Goal: Task Accomplishment & Management: Complete application form

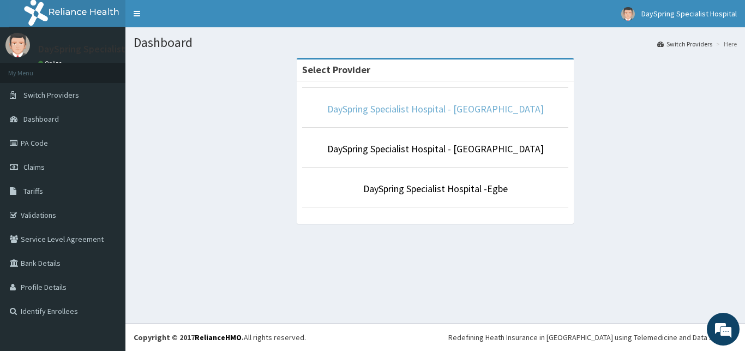
click at [428, 108] on link "DaySpring Specialist Hospital - Ikotun" at bounding box center [435, 109] width 217 height 13
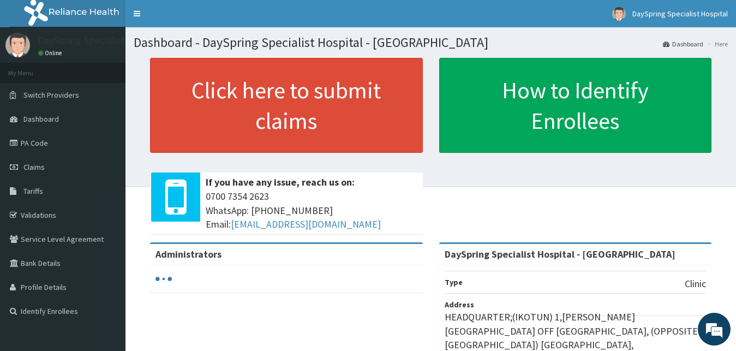
click at [77, 167] on link "Claims" at bounding box center [62, 167] width 125 height 24
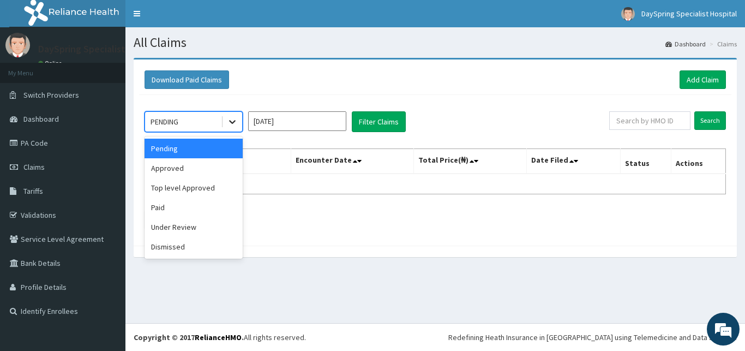
click at [236, 117] on icon at bounding box center [232, 121] width 11 height 11
click at [203, 169] on div "Approved" at bounding box center [194, 168] width 98 height 20
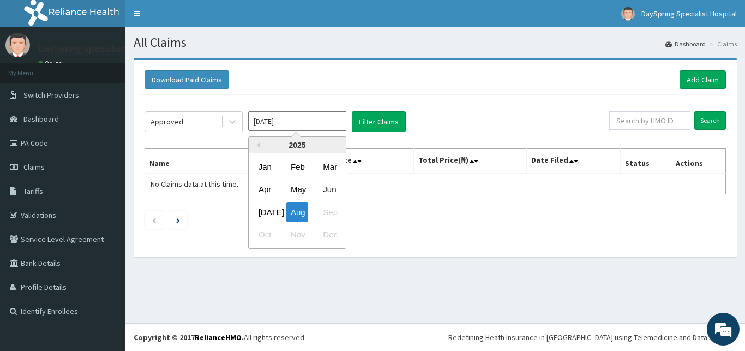
click at [283, 129] on input "[DATE]" at bounding box center [297, 121] width 98 height 20
click at [268, 206] on div "[DATE]" at bounding box center [265, 212] width 22 height 20
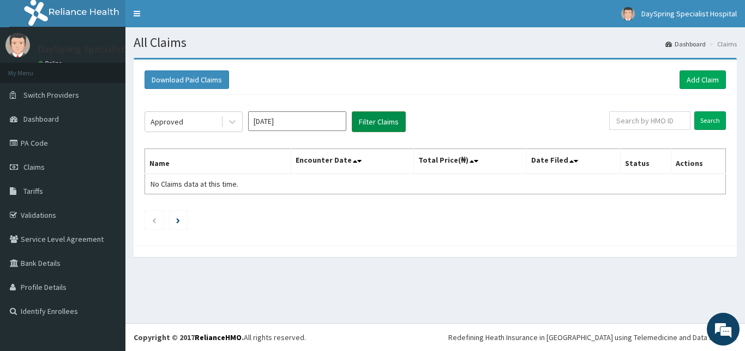
click at [382, 125] on button "Filter Claims" at bounding box center [379, 121] width 54 height 21
click at [371, 124] on button "Filter Claims" at bounding box center [379, 121] width 54 height 21
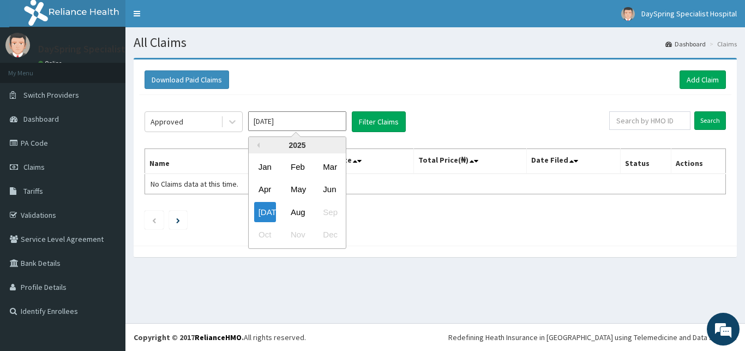
drag, startPoint x: 310, startPoint y: 130, endPoint x: 332, endPoint y: 196, distance: 69.9
click at [332, 131] on input "[DATE]" at bounding box center [297, 121] width 98 height 20
click at [325, 196] on div "Jun" at bounding box center [330, 189] width 22 height 20
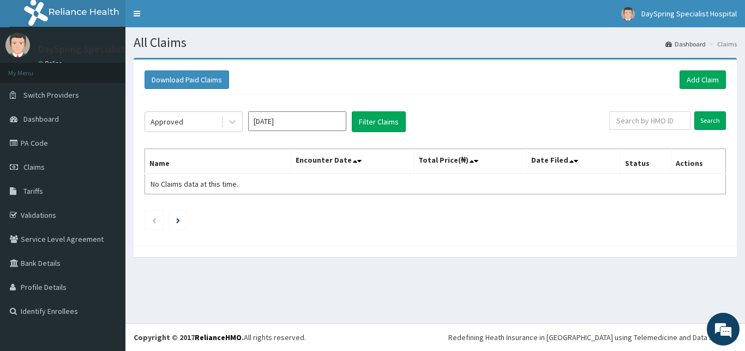
type input "Jun 2025"
click at [378, 127] on button "Filter Claims" at bounding box center [379, 121] width 54 height 21
click at [370, 117] on button "Filter Claims" at bounding box center [379, 121] width 54 height 21
click at [393, 121] on button "Filter Claims" at bounding box center [379, 121] width 54 height 21
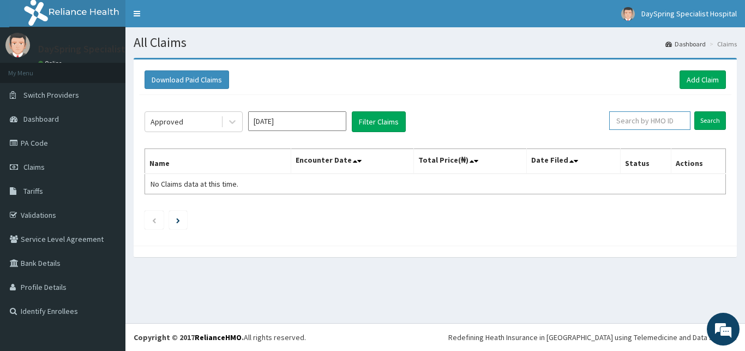
click at [655, 122] on input "text" at bounding box center [649, 120] width 81 height 19
type input "o"
click at [700, 123] on input "Search" at bounding box center [710, 120] width 32 height 19
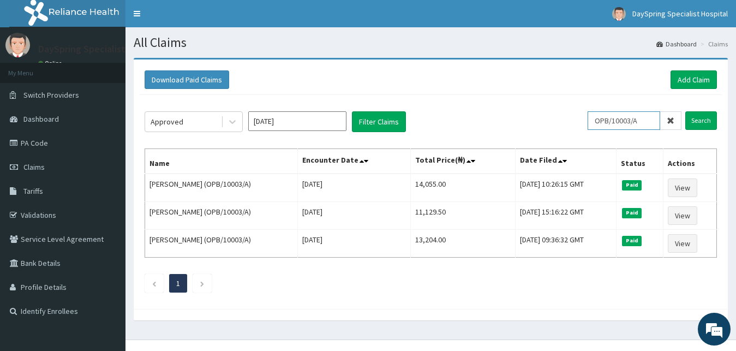
click at [644, 119] on input "OPB/10003/A" at bounding box center [623, 120] width 73 height 19
type input "O"
type input "TDP/10566/A"
click at [704, 120] on input "Search" at bounding box center [701, 120] width 32 height 19
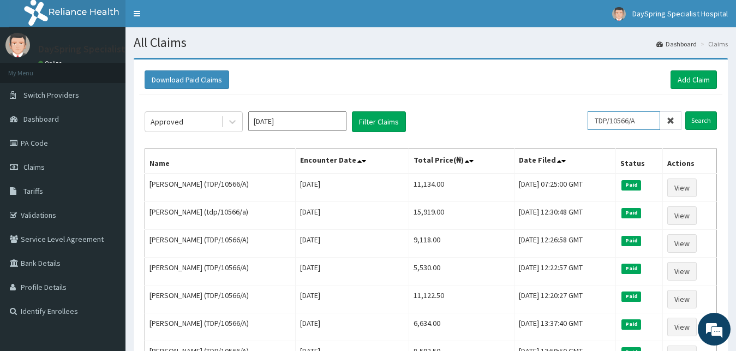
click at [641, 119] on input "TDP/10566/A" at bounding box center [623, 120] width 73 height 19
drag, startPoint x: 645, startPoint y: 123, endPoint x: 603, endPoint y: 120, distance: 41.5
click at [603, 120] on input "TDP/10566/A" at bounding box center [623, 120] width 73 height 19
type input "SFA/14334/A"
click at [692, 123] on input "Search" at bounding box center [701, 120] width 32 height 19
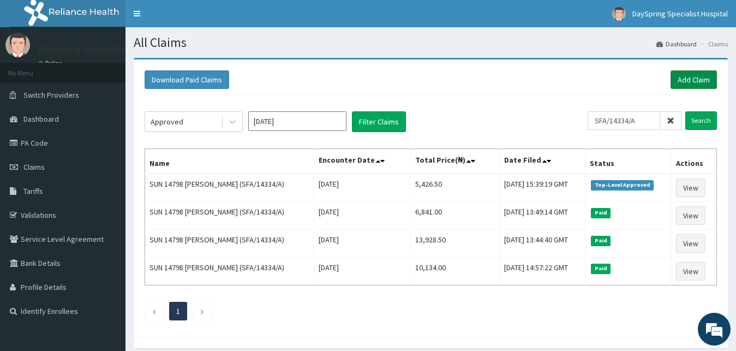
click at [705, 81] on link "Add Claim" at bounding box center [693, 79] width 46 height 19
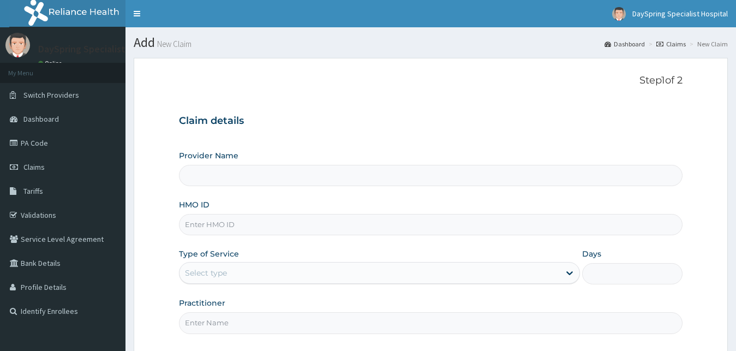
click at [366, 218] on input "HMO ID" at bounding box center [431, 224] width 504 height 21
type input "DaySpring Specialist Hospital - [GEOGRAPHIC_DATA]"
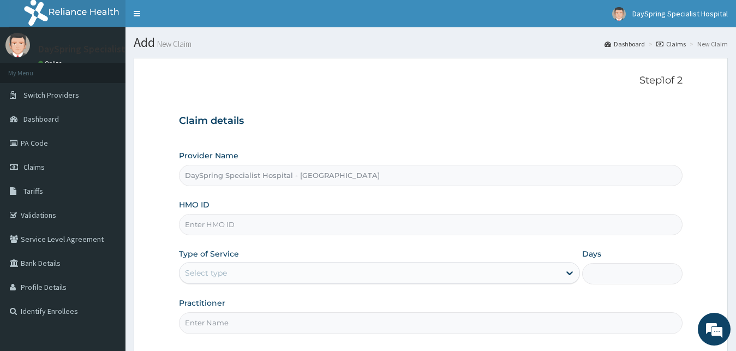
click at [366, 218] on input "HMO ID" at bounding box center [431, 224] width 504 height 21
type input "V"
type input "TDP/10566/A"
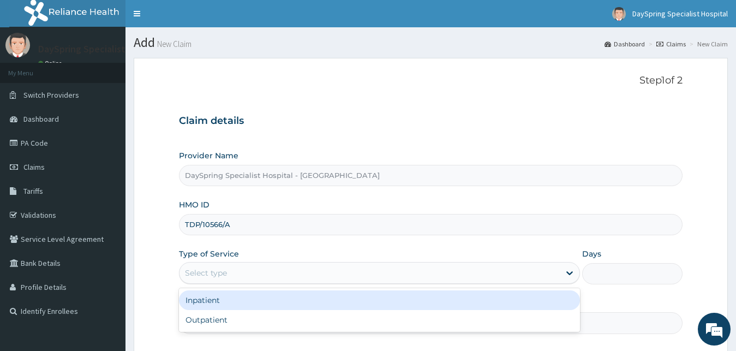
click at [360, 267] on div "Select type" at bounding box center [369, 272] width 381 height 17
click at [354, 302] on div "Inpatient" at bounding box center [379, 300] width 401 height 20
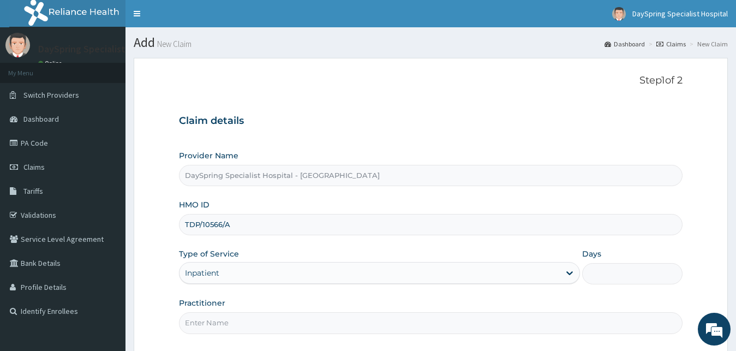
click at [607, 279] on input "Days" at bounding box center [632, 273] width 100 height 21
type input "2"
click at [539, 321] on input "Practitioner" at bounding box center [431, 322] width 504 height 21
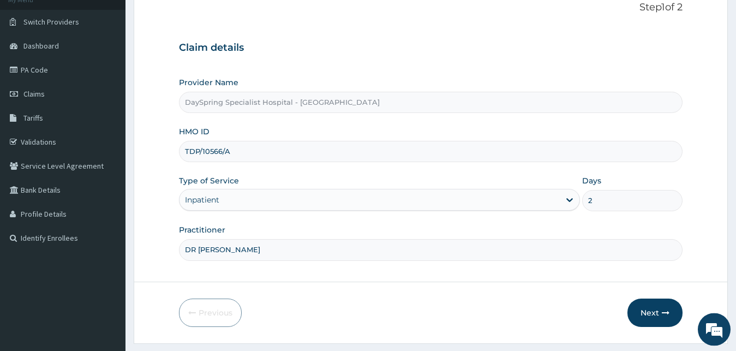
scroll to position [83, 0]
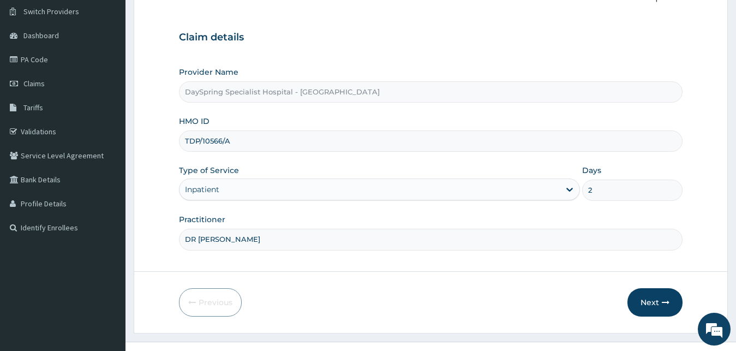
drag, startPoint x: 742, startPoint y: 343, endPoint x: 663, endPoint y: 301, distance: 89.6
type input "DR EMMA"
click at [663, 301] on icon "button" at bounding box center [666, 302] width 8 height 8
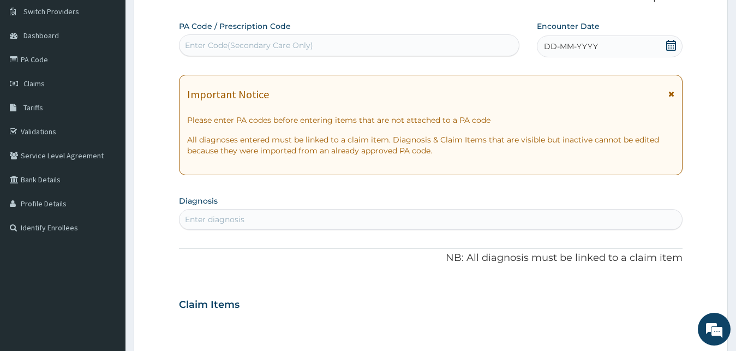
click at [495, 46] on div "Enter Code(Secondary Care Only)" at bounding box center [348, 45] width 339 height 17
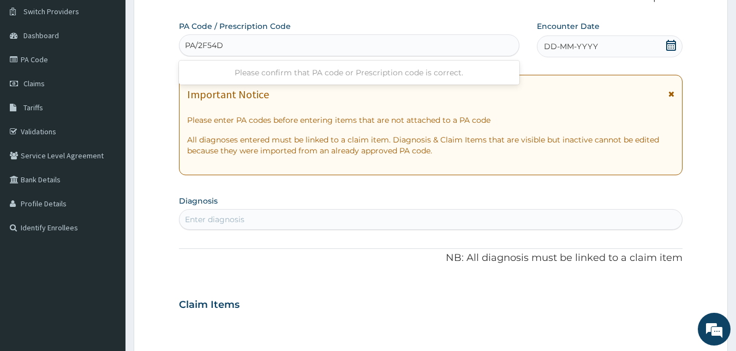
type input "PA/2F54DB"
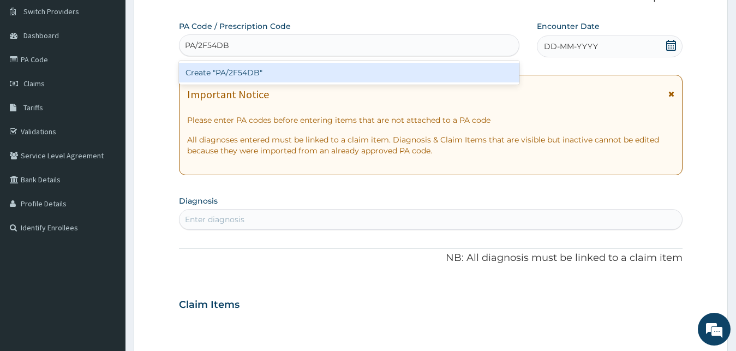
click at [495, 70] on div "Create "PA/2F54DB"" at bounding box center [349, 73] width 340 height 20
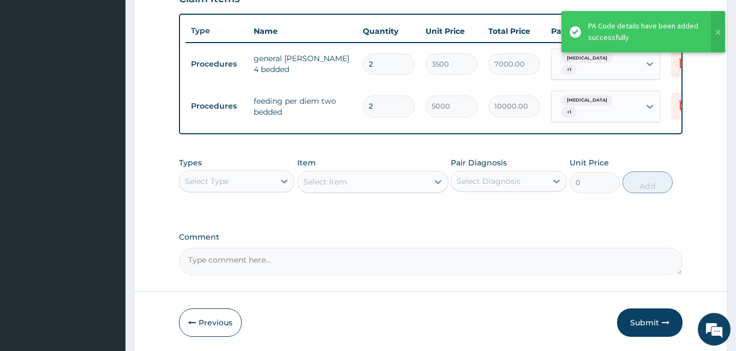
scroll to position [400, 0]
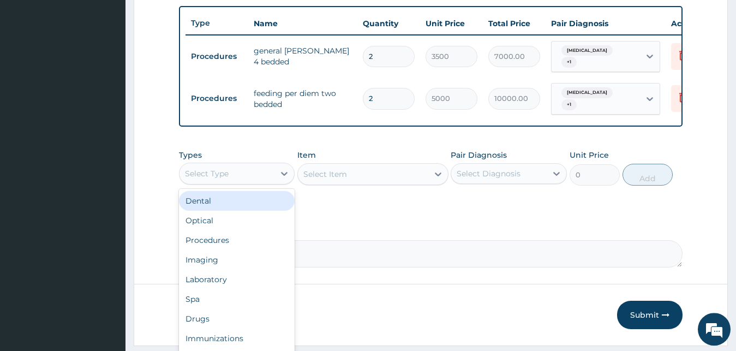
click at [241, 183] on div "Select Type" at bounding box center [237, 174] width 116 height 22
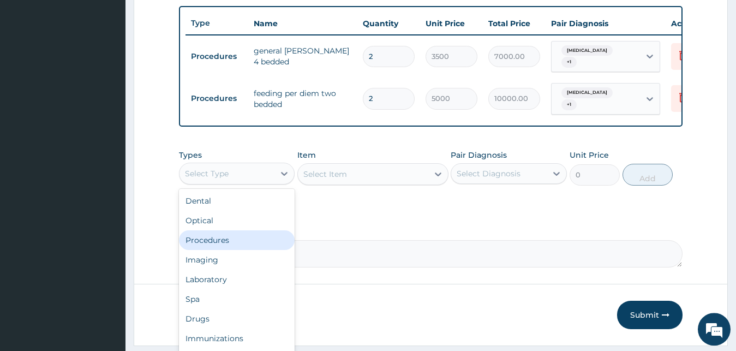
click at [227, 237] on div "Procedures" at bounding box center [237, 240] width 116 height 20
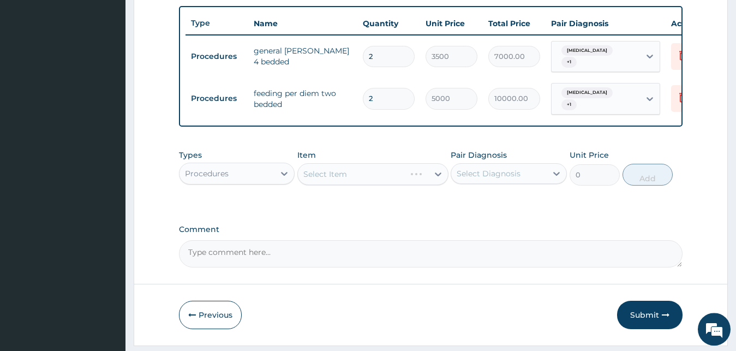
click at [340, 176] on div "Select Item" at bounding box center [372, 174] width 151 height 22
click at [356, 177] on div "Select Item" at bounding box center [363, 173] width 130 height 17
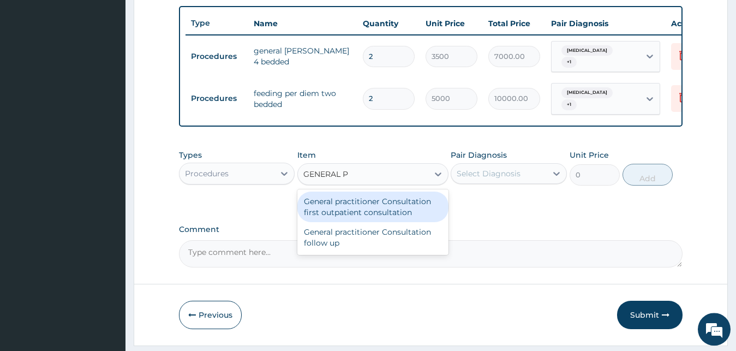
type input "GENERAL PR"
click at [358, 208] on div "General practitioner Consultation first outpatient consultation" at bounding box center [372, 206] width 151 height 31
type input "3000"
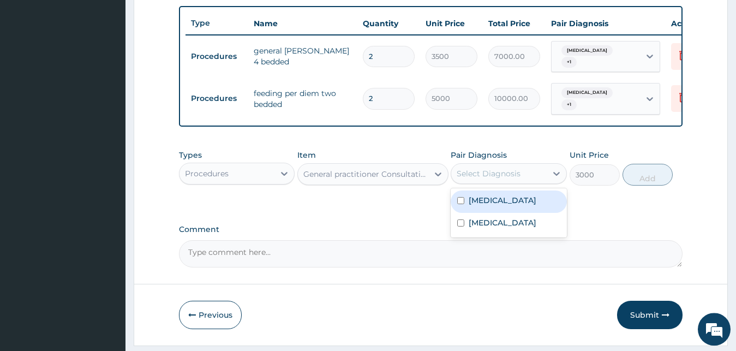
click at [483, 173] on div "Select Diagnosis" at bounding box center [489, 173] width 64 height 11
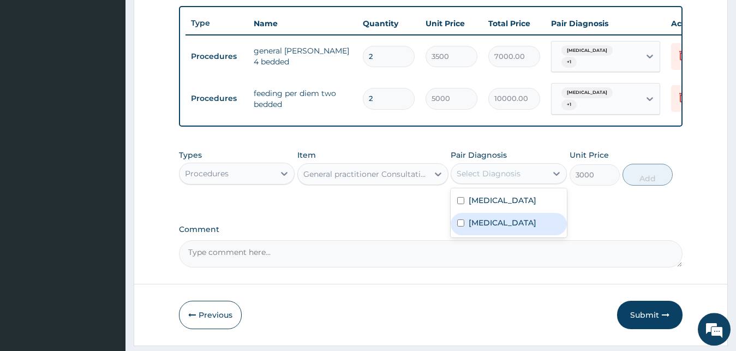
click at [482, 232] on div "Malaria" at bounding box center [509, 224] width 116 height 22
checkbox input "true"
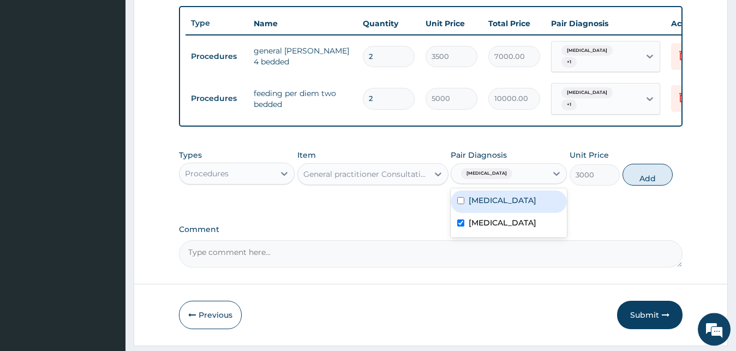
click at [485, 209] on div "Sepsis" at bounding box center [509, 201] width 116 height 22
checkbox input "true"
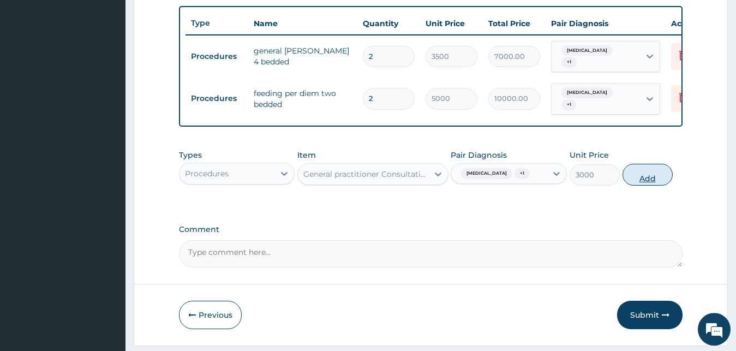
click at [633, 178] on button "Add" at bounding box center [647, 175] width 50 height 22
type input "0"
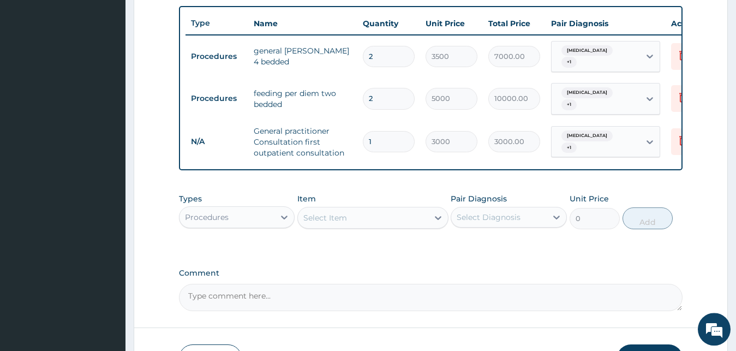
click at [337, 225] on div "Select Item" at bounding box center [363, 217] width 130 height 17
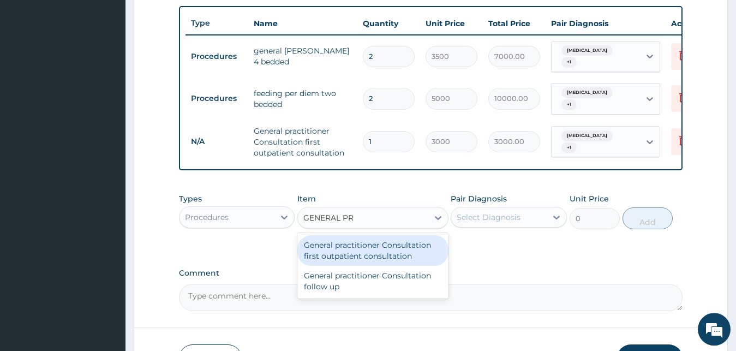
type input "GENERAL PRA"
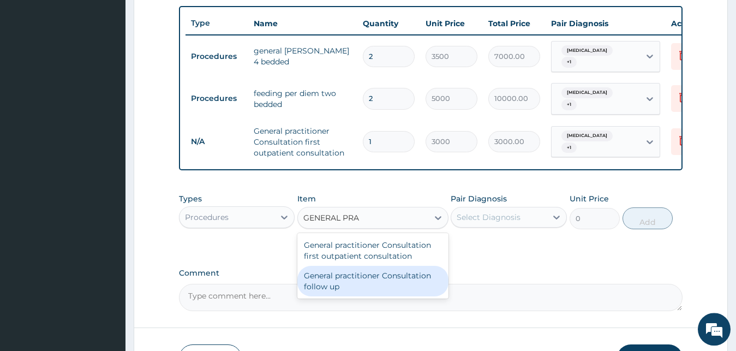
click at [355, 282] on div "General practitioner Consultation follow up" at bounding box center [372, 281] width 151 height 31
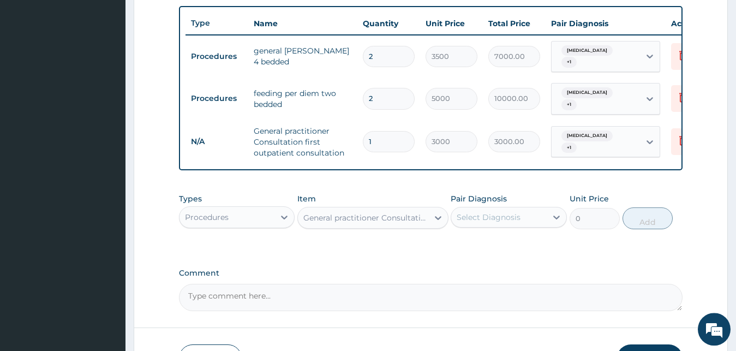
type input "2500"
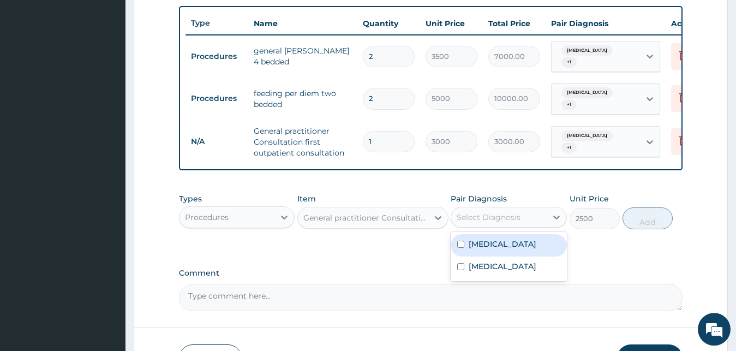
drag, startPoint x: 508, startPoint y: 221, endPoint x: 501, endPoint y: 245, distance: 25.2
click at [501, 227] on div "option Sepsis, selected. option Sepsis focused, 1 of 2. 2 results available. Us…" at bounding box center [509, 217] width 116 height 21
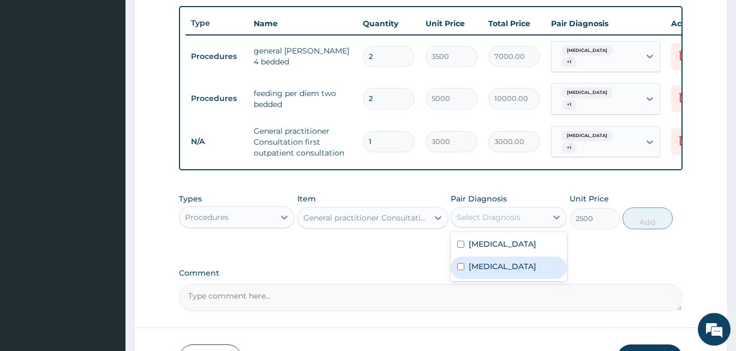
click at [495, 266] on label "Malaria" at bounding box center [503, 266] width 68 height 11
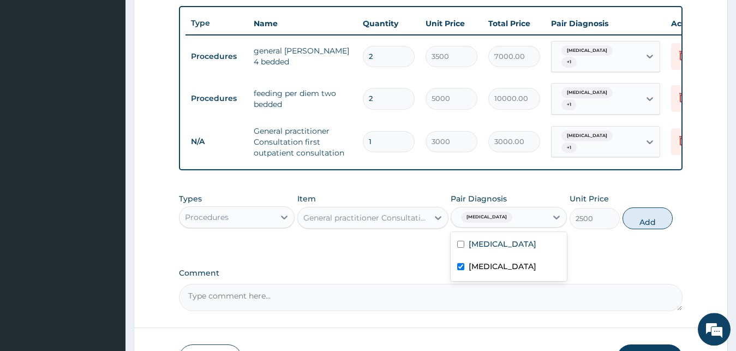
checkbox input "true"
click at [495, 247] on div "Sepsis" at bounding box center [509, 245] width 116 height 22
checkbox input "true"
click at [639, 224] on button "Add" at bounding box center [647, 218] width 50 height 22
type input "0"
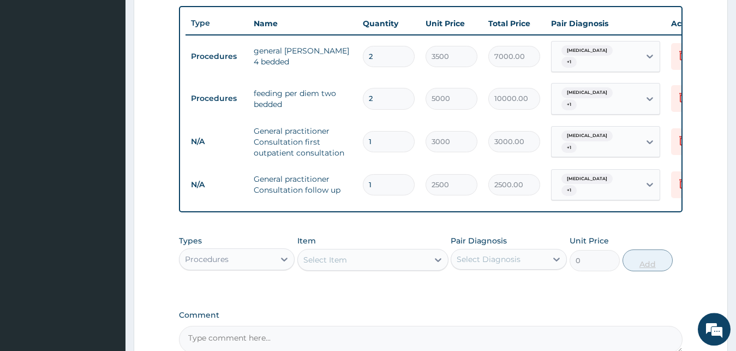
type input "0.00"
type input "2"
type input "5000.00"
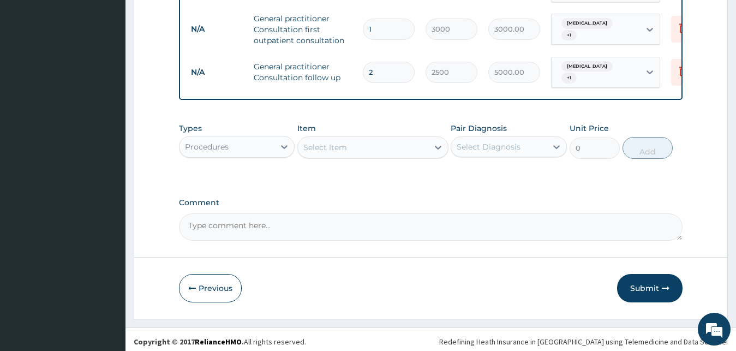
type input "2"
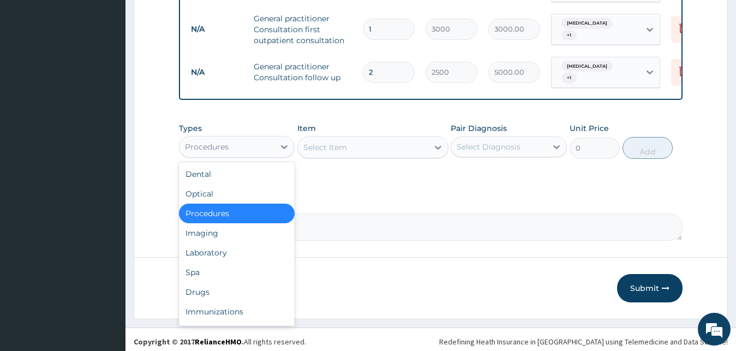
click at [254, 143] on div "Procedures" at bounding box center [226, 146] width 95 height 17
click at [214, 248] on div "Laboratory" at bounding box center [237, 253] width 116 height 20
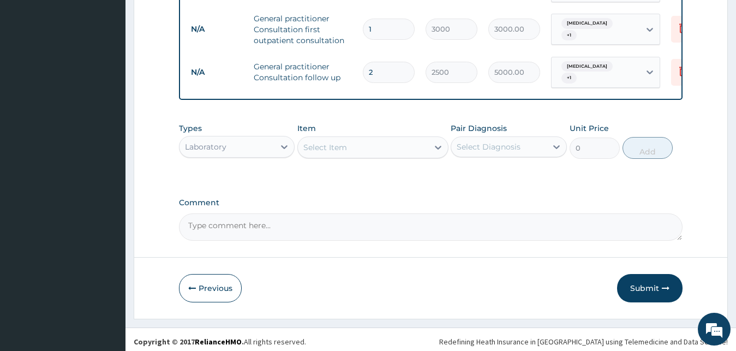
click at [356, 141] on div "Select Item" at bounding box center [372, 147] width 151 height 22
click at [356, 141] on div "Select Item" at bounding box center [363, 147] width 130 height 17
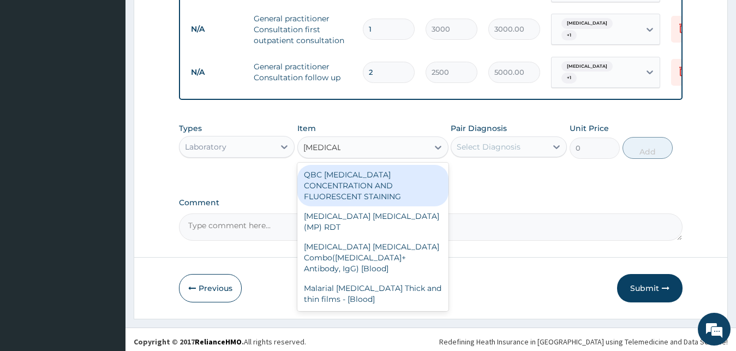
type input "MALARIA"
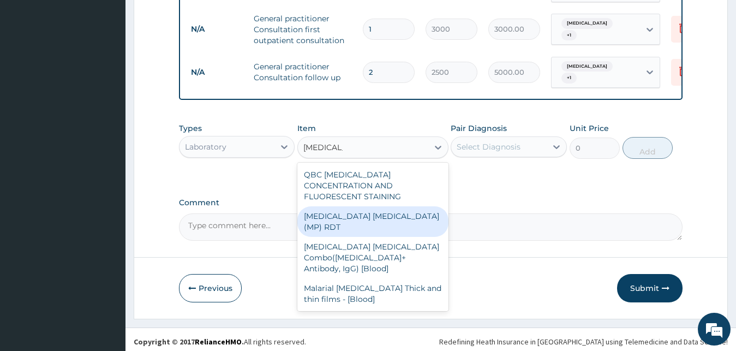
click at [354, 206] on div "MALARIA PARASITE (MP) RDT" at bounding box center [372, 221] width 151 height 31
type input "1500"
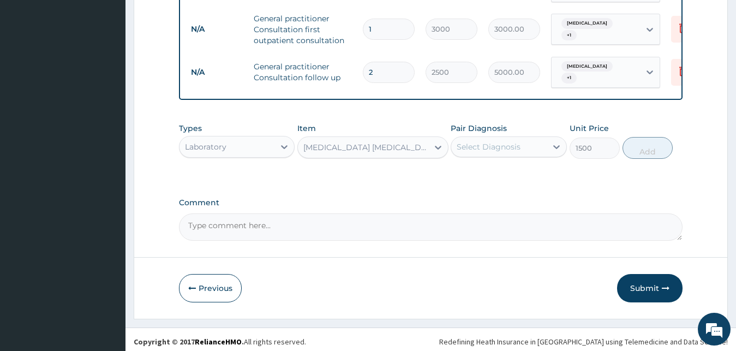
click at [491, 142] on div "Select Diagnosis" at bounding box center [489, 146] width 64 height 11
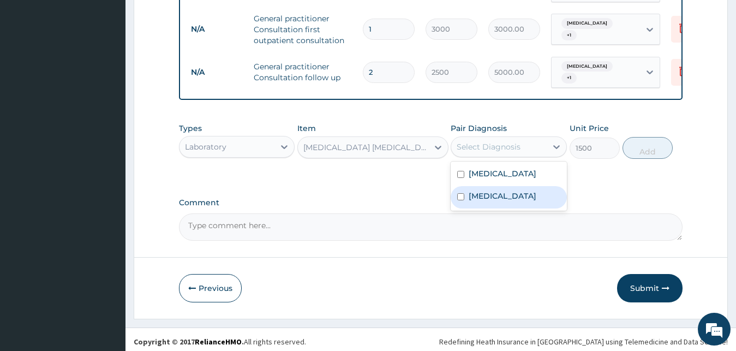
click at [485, 190] on label "Malaria" at bounding box center [503, 195] width 68 height 11
checkbox input "true"
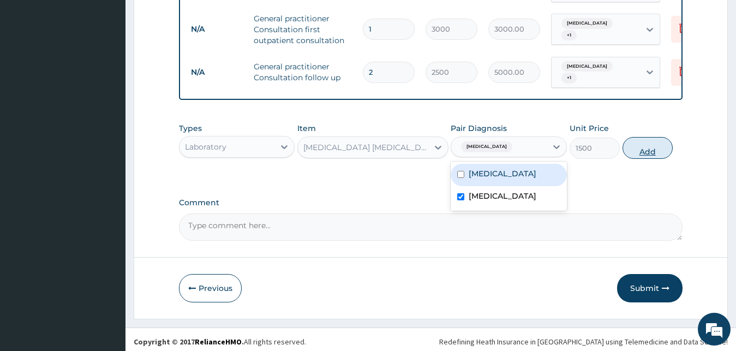
click at [642, 145] on button "Add" at bounding box center [647, 148] width 50 height 22
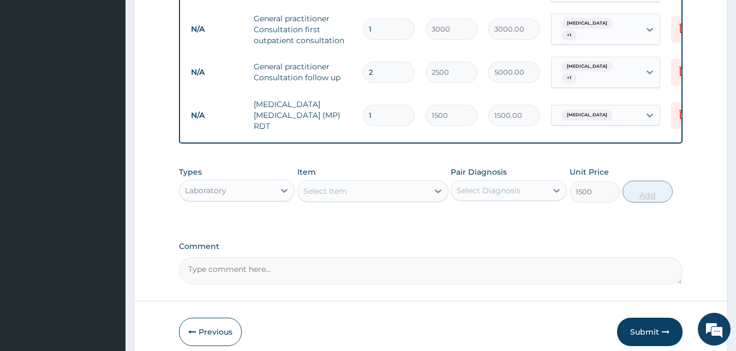
type input "0"
click at [350, 182] on div "Select Item" at bounding box center [363, 190] width 130 height 17
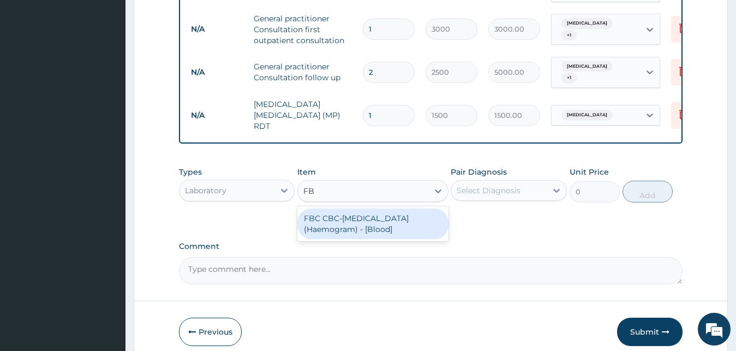
type input "FBC"
click at [346, 217] on div "FBC CBC-Complete Blood Count (Haemogram) - [Blood]" at bounding box center [372, 223] width 151 height 31
type input "3000"
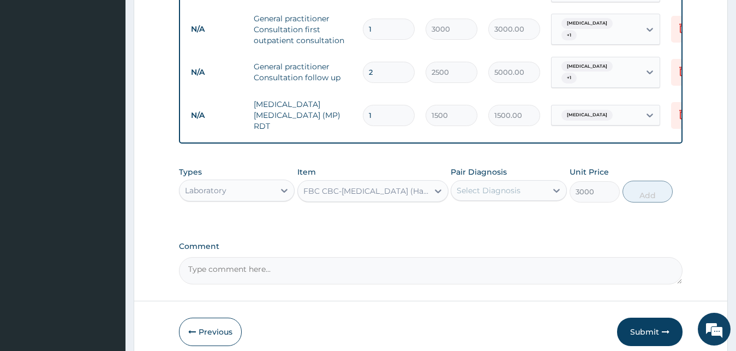
click at [518, 185] on div "Select Diagnosis" at bounding box center [489, 190] width 64 height 11
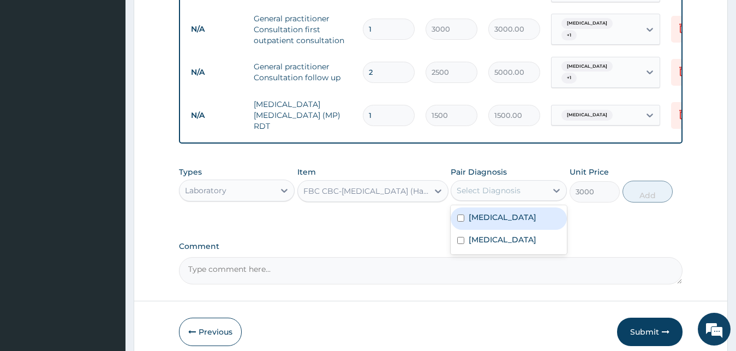
click at [472, 212] on label "Sepsis" at bounding box center [503, 217] width 68 height 11
checkbox input "true"
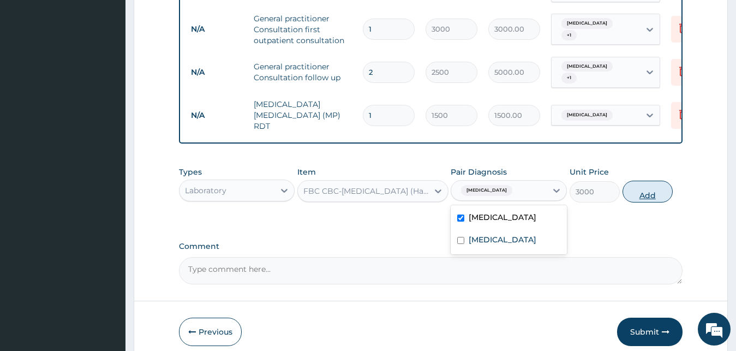
click at [648, 184] on button "Add" at bounding box center [647, 192] width 50 height 22
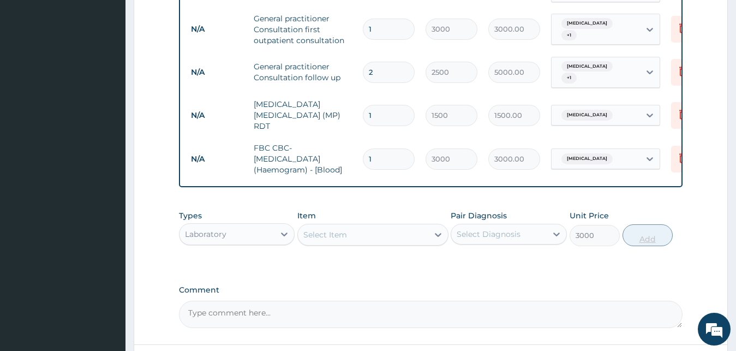
type input "0"
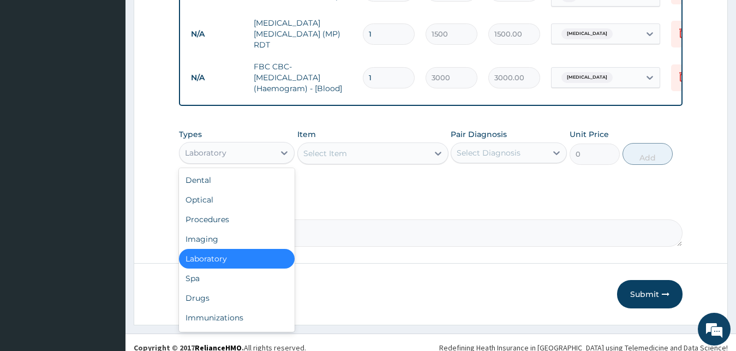
click at [255, 144] on div "Laboratory" at bounding box center [226, 152] width 95 height 17
click at [200, 288] on div "Drugs" at bounding box center [237, 298] width 116 height 20
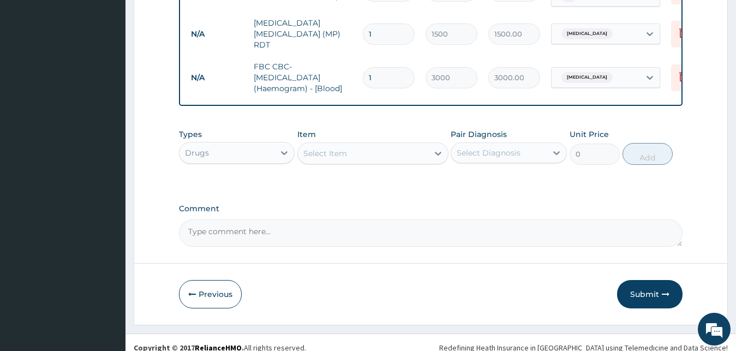
click at [383, 158] on div "Types Drugs Item Select Item Pair Diagnosis Select Diagnosis Unit Price 0 Add" at bounding box center [431, 146] width 504 height 47
click at [375, 146] on div "Select Item" at bounding box center [363, 153] width 130 height 17
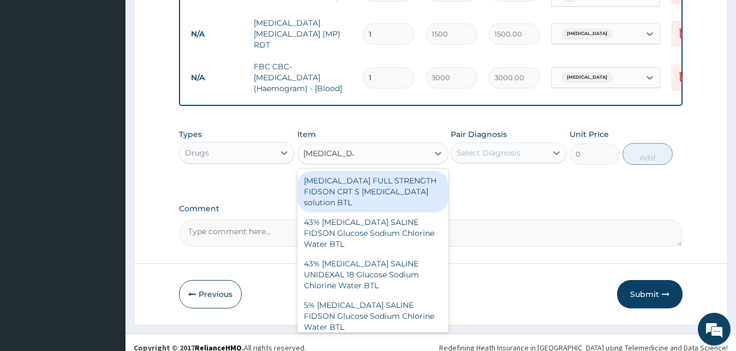
type input "DEXTROSE SA"
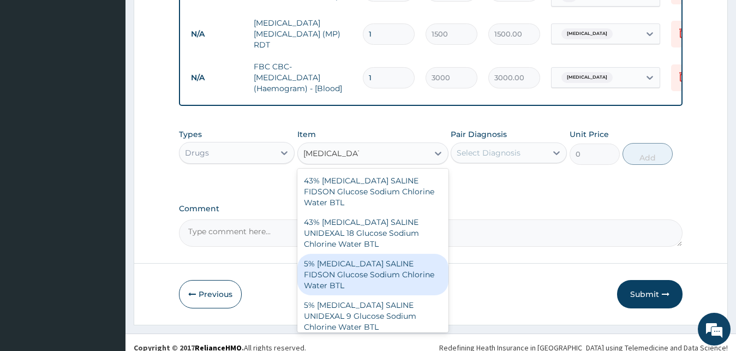
click at [362, 254] on div "5% DEXTROSE SALINE FIDSON Glucose Sodium Chlorine Water BTL" at bounding box center [372, 274] width 151 height 41
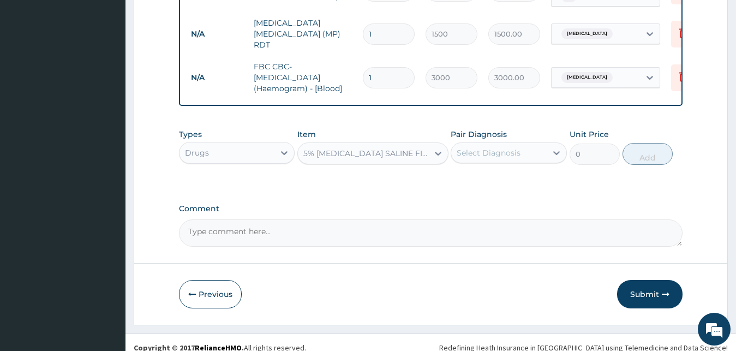
type input "1000"
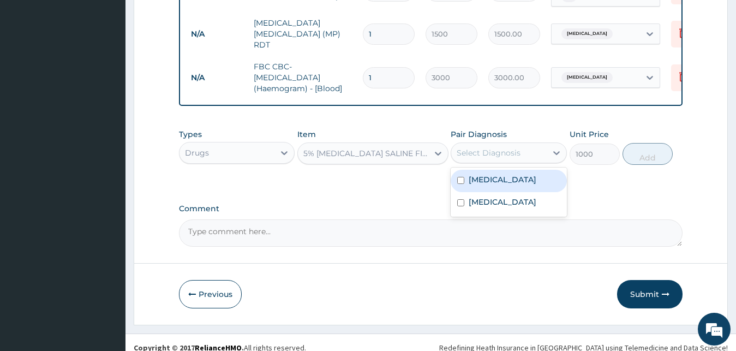
drag, startPoint x: 478, startPoint y: 143, endPoint x: 479, endPoint y: 176, distance: 33.3
click at [479, 163] on div "option Sepsis, selected. option Sepsis focused, 1 of 2. 2 results available. Us…" at bounding box center [509, 152] width 116 height 21
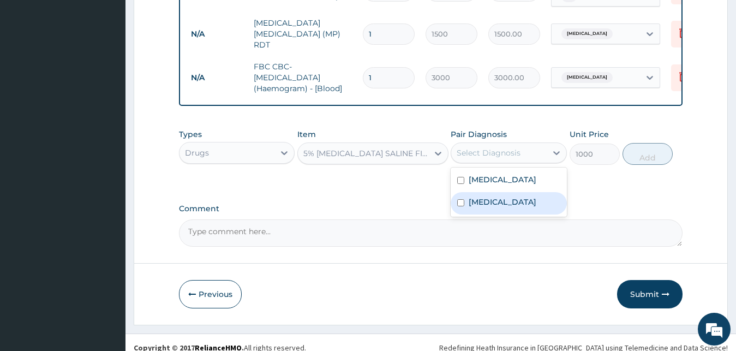
click at [477, 196] on label "Malaria" at bounding box center [503, 201] width 68 height 11
checkbox input "true"
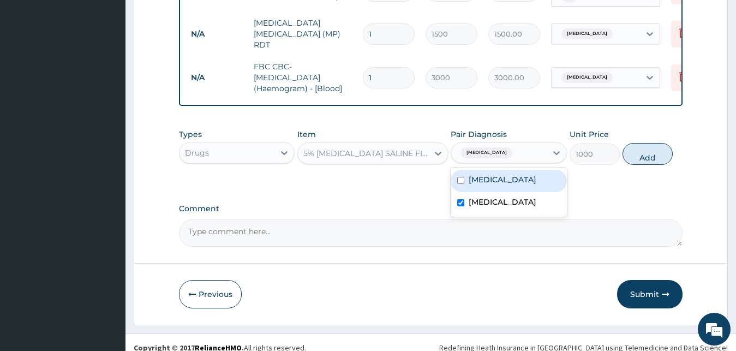
click at [477, 174] on label "Sepsis" at bounding box center [503, 179] width 68 height 11
checkbox input "true"
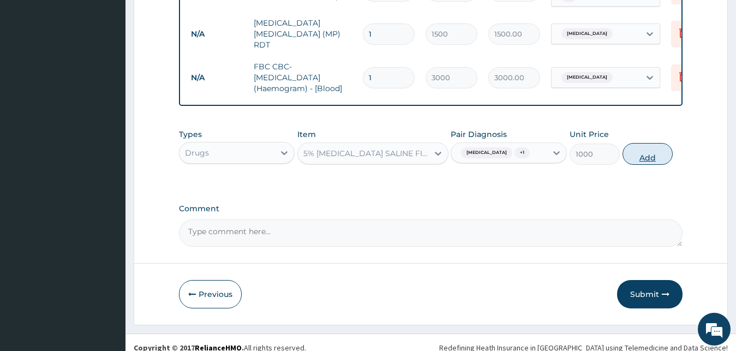
click at [634, 149] on button "Add" at bounding box center [647, 154] width 50 height 22
type input "0"
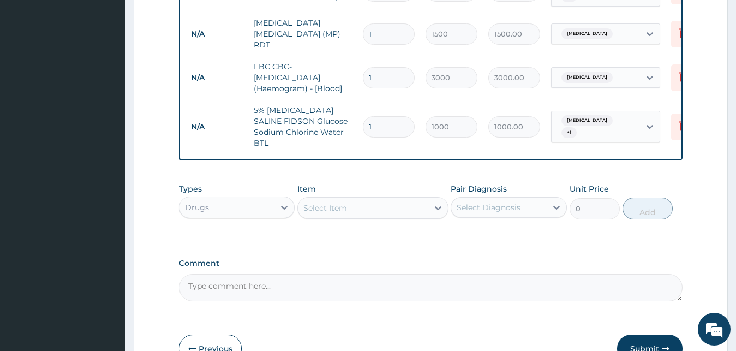
type input "0.00"
type input "3"
type input "3000.00"
type input "3"
click at [400, 199] on div "Select Item" at bounding box center [363, 207] width 130 height 17
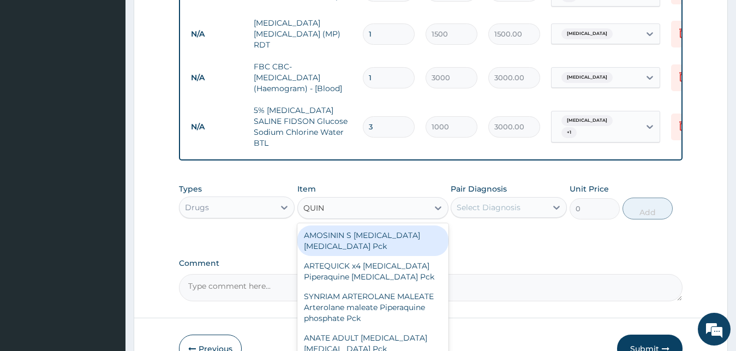
type input "QUINI"
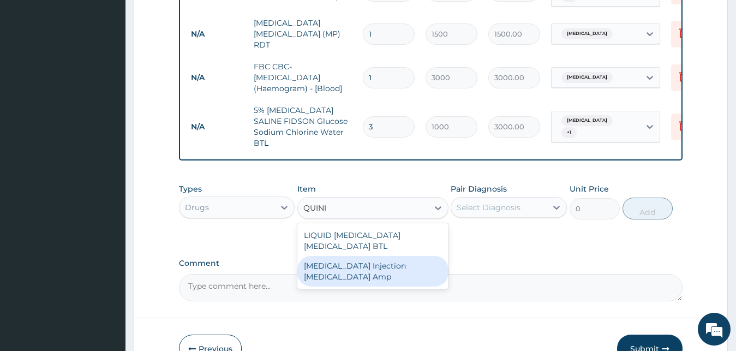
click at [392, 256] on div "QUININE Injection Quinine Amp" at bounding box center [372, 271] width 151 height 31
type input "1035"
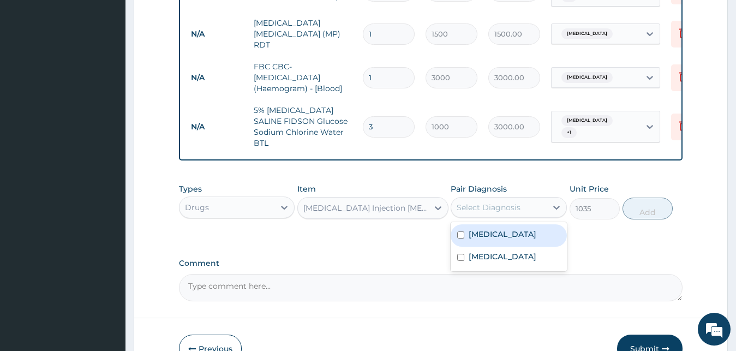
click at [517, 199] on div "Select Diagnosis" at bounding box center [498, 207] width 95 height 17
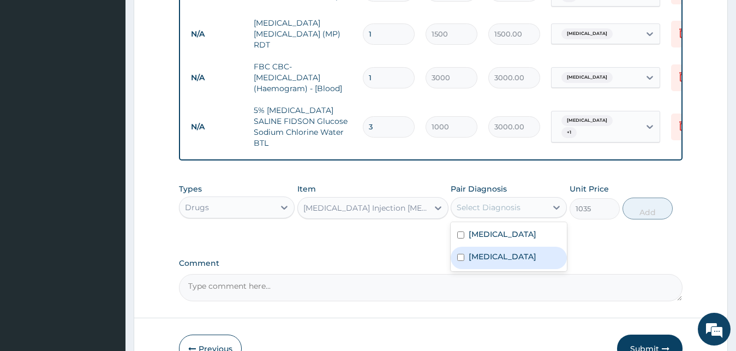
click at [501, 247] on div "Malaria" at bounding box center [509, 258] width 116 height 22
checkbox input "true"
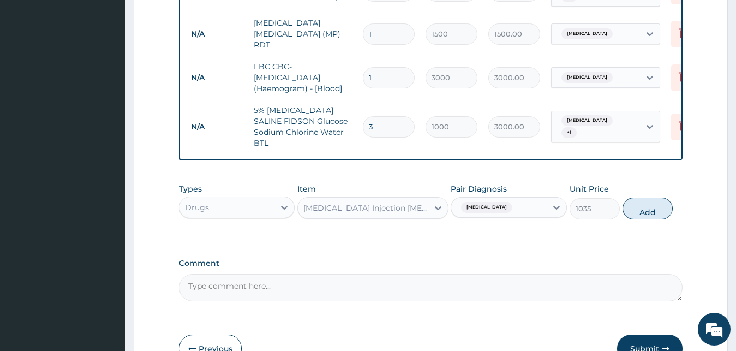
click at [647, 197] on button "Add" at bounding box center [647, 208] width 50 height 22
type input "0"
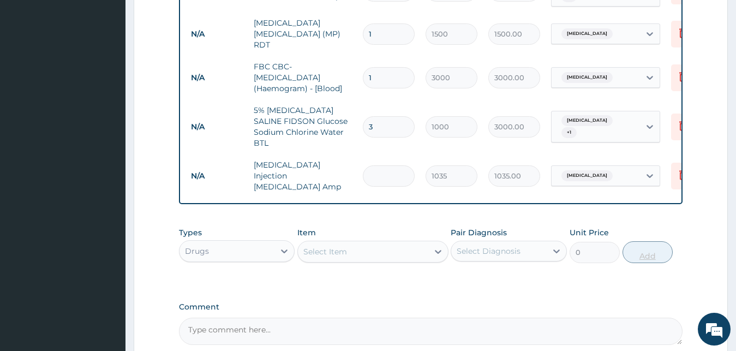
type input "0.00"
type input "3"
type input "3105.00"
type input "3"
click at [368, 243] on div "Select Item" at bounding box center [363, 251] width 130 height 17
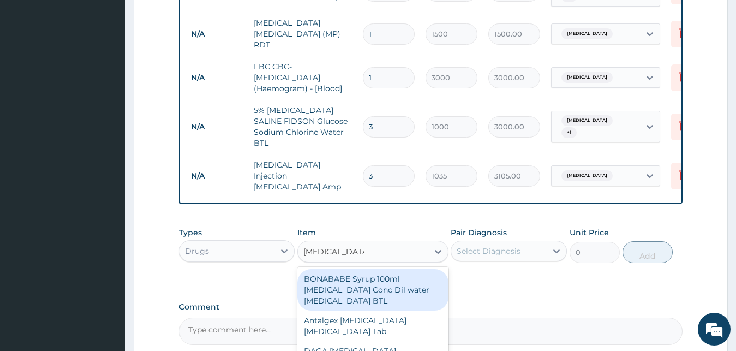
type input "PARACETAMOL"
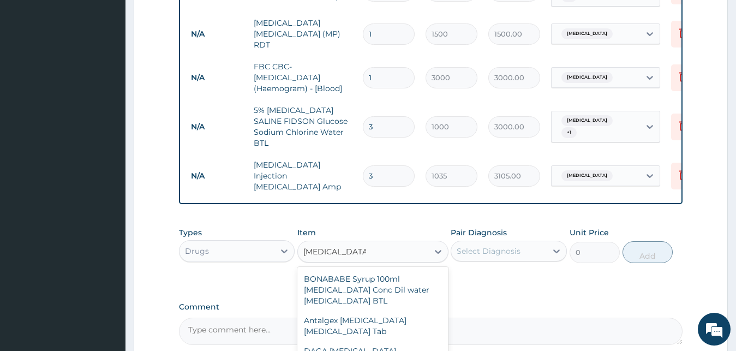
scroll to position [382, 0]
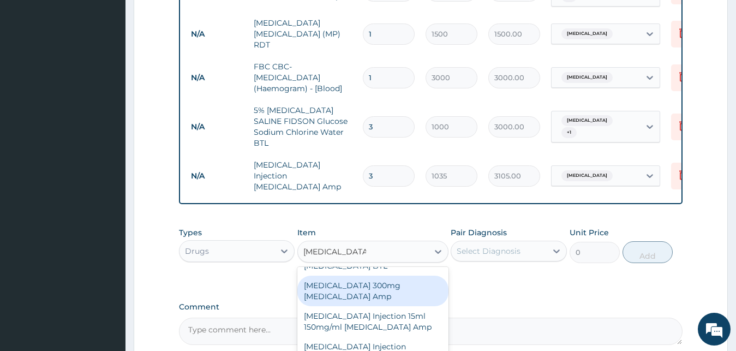
click at [405, 275] on div "Paracetamol 300mg Acetaminophen Amp" at bounding box center [372, 290] width 151 height 31
type input "230"
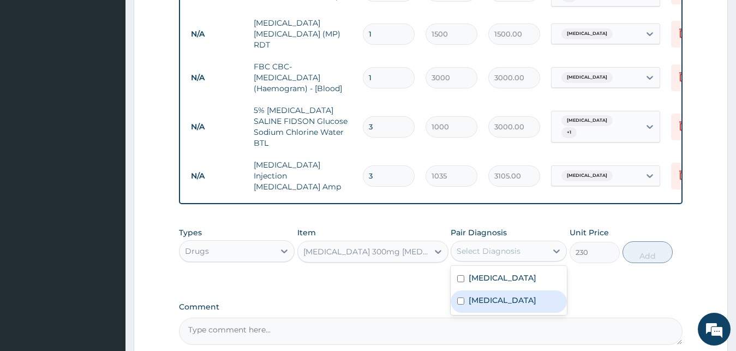
drag, startPoint x: 475, startPoint y: 223, endPoint x: 468, endPoint y: 272, distance: 50.1
click at [468, 261] on div "option Malaria, selected. option Malaria focused, 2 of 2. 2 results available. …" at bounding box center [509, 251] width 116 height 21
click at [468, 290] on div "Malaria" at bounding box center [509, 301] width 116 height 22
checkbox input "true"
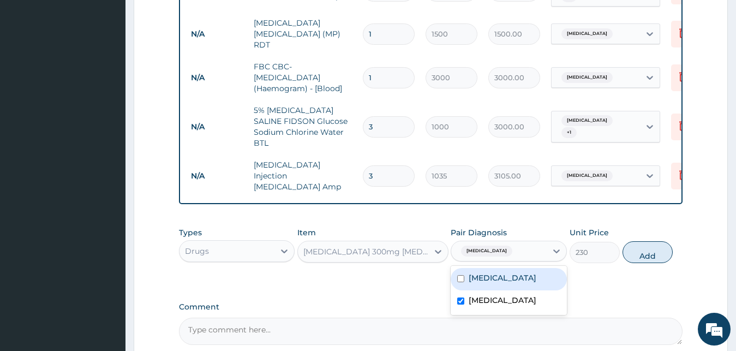
click at [468, 268] on div "Sepsis" at bounding box center [509, 279] width 116 height 22
checkbox input "true"
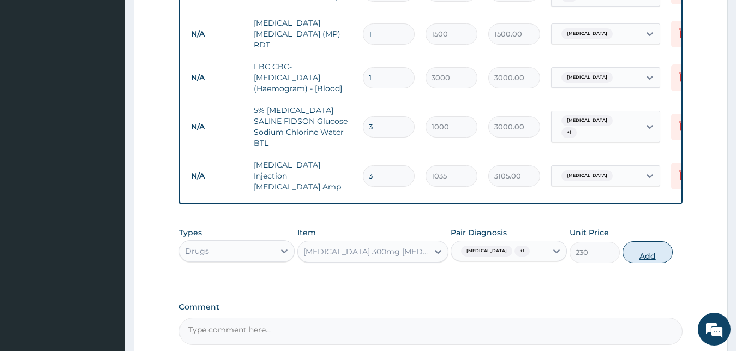
click at [653, 241] on button "Add" at bounding box center [647, 252] width 50 height 22
type input "0"
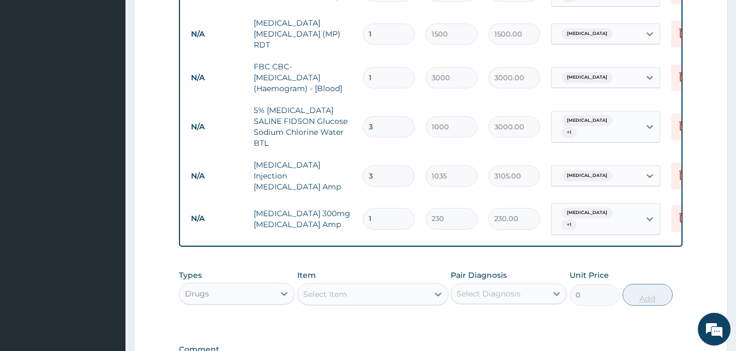
type input "0.00"
type input "2"
type input "460.00"
type input "2"
click at [410, 285] on div "Select Item" at bounding box center [363, 293] width 130 height 17
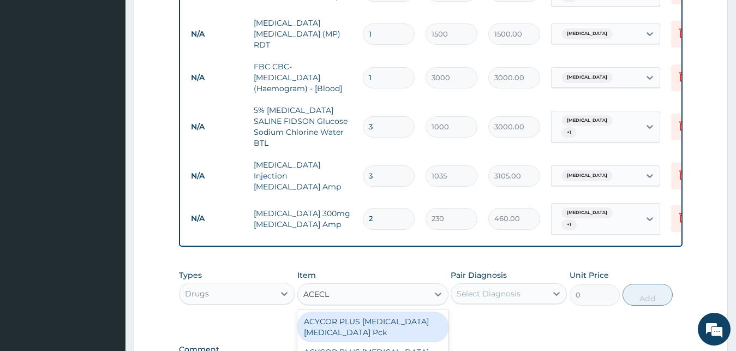
type input "ACECLO"
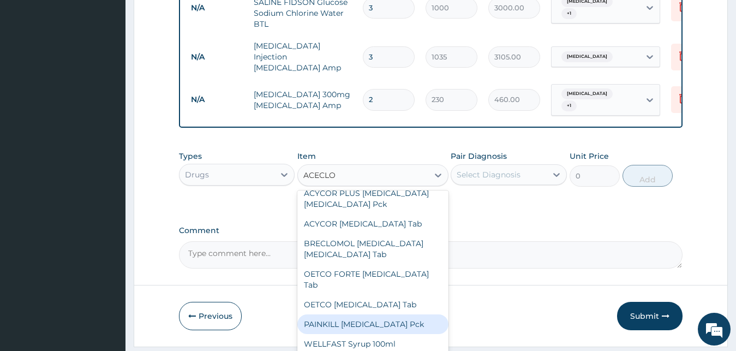
scroll to position [41, 0]
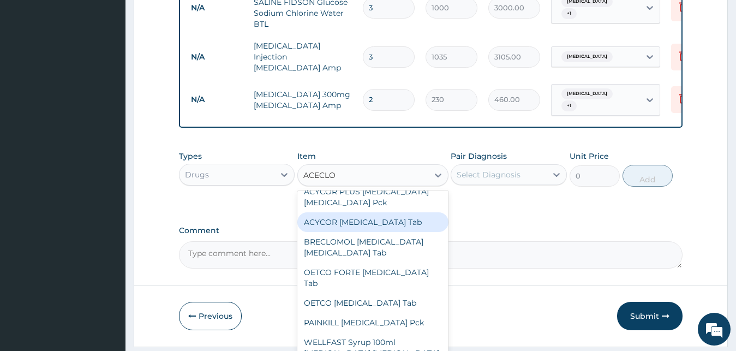
click at [409, 212] on div "ACYCOR Aceclofenac Tab" at bounding box center [372, 222] width 151 height 20
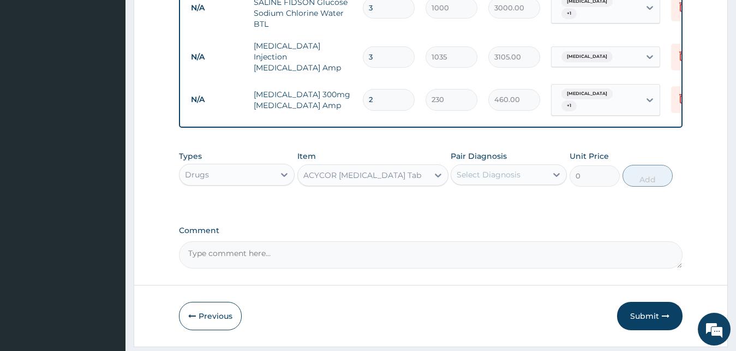
type input "57.5"
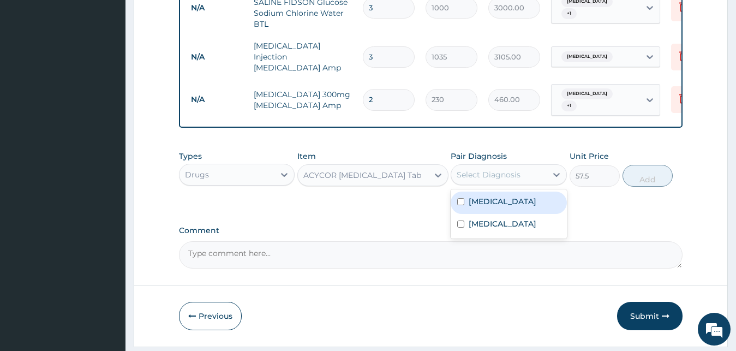
click at [488, 164] on div "Select Diagnosis" at bounding box center [509, 174] width 116 height 21
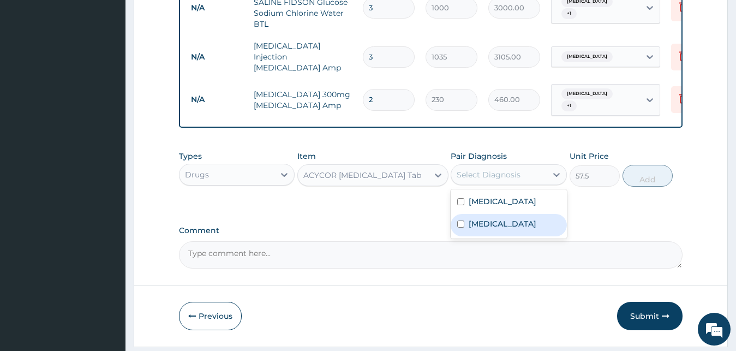
click at [473, 218] on label "Malaria" at bounding box center [503, 223] width 68 height 11
checkbox input "true"
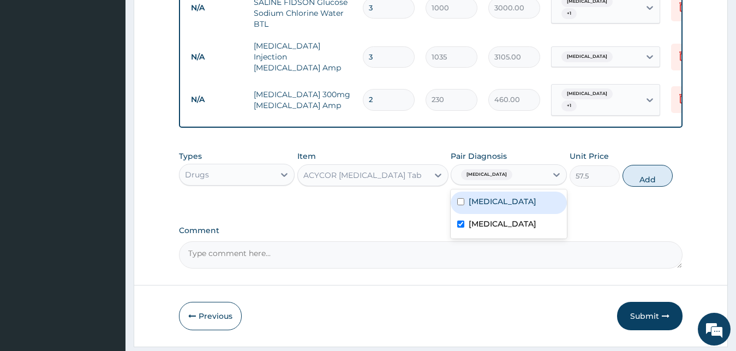
click at [474, 196] on label "Sepsis" at bounding box center [503, 201] width 68 height 11
checkbox input "true"
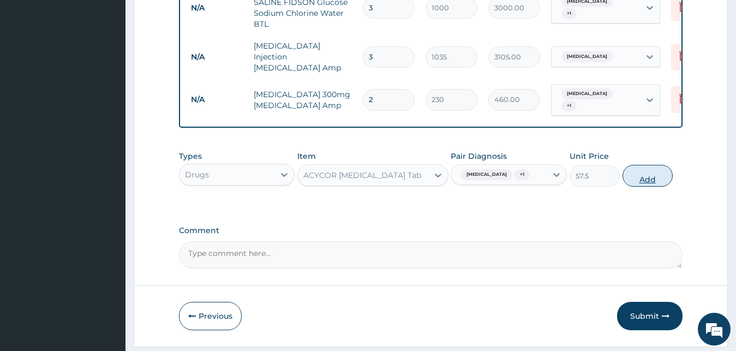
click at [662, 165] on button "Add" at bounding box center [647, 176] width 50 height 22
type input "0"
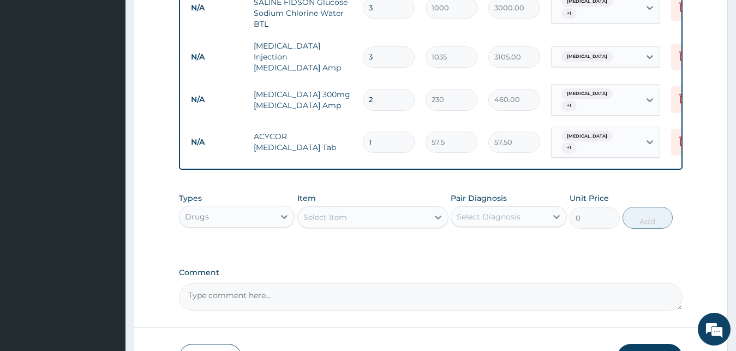
type input "0.00"
type input "6"
type input "345.00"
type input "6"
click at [316, 212] on div "Select Item" at bounding box center [325, 217] width 44 height 11
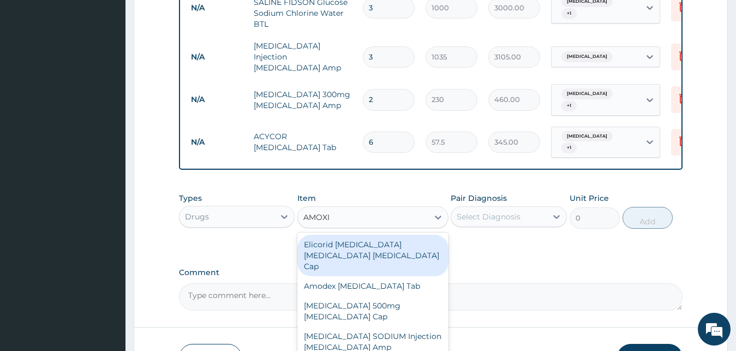
type input "AMOXIL"
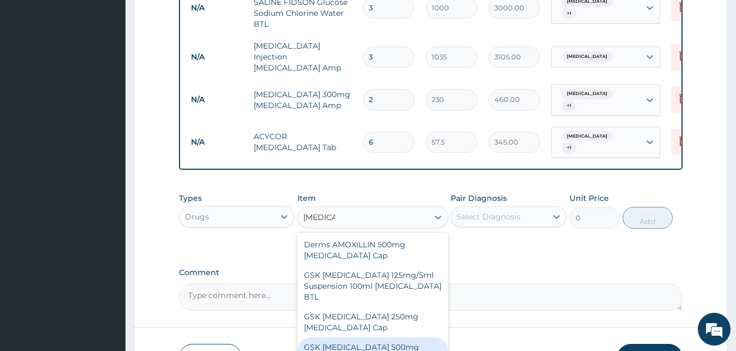
click at [315, 337] on div "GSK AMOXIL 500mg Amoxicillin Cap" at bounding box center [372, 352] width 151 height 31
type input "207"
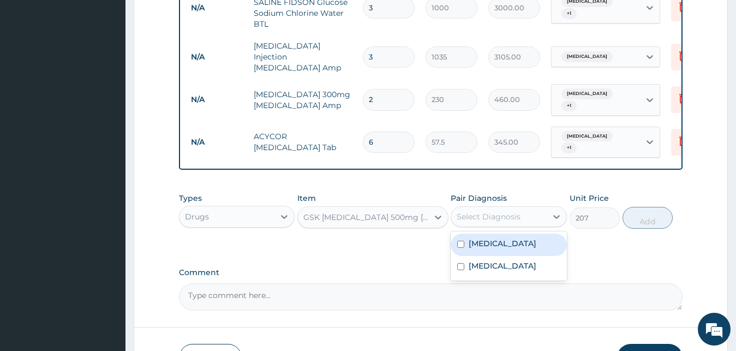
click at [488, 211] on div "Select Diagnosis" at bounding box center [489, 216] width 64 height 11
click at [479, 233] on div "Sepsis" at bounding box center [509, 244] width 116 height 22
checkbox input "true"
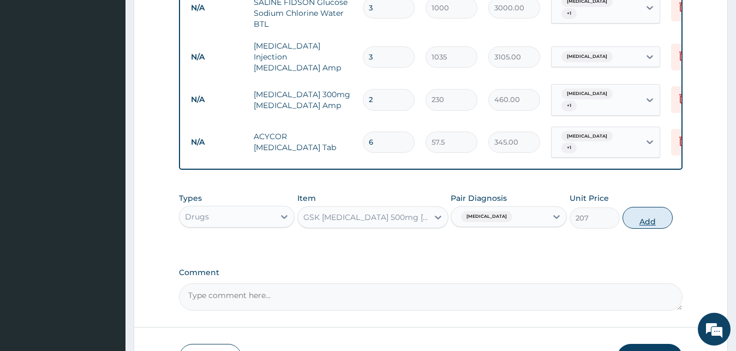
click at [634, 207] on button "Add" at bounding box center [647, 218] width 50 height 22
type input "0"
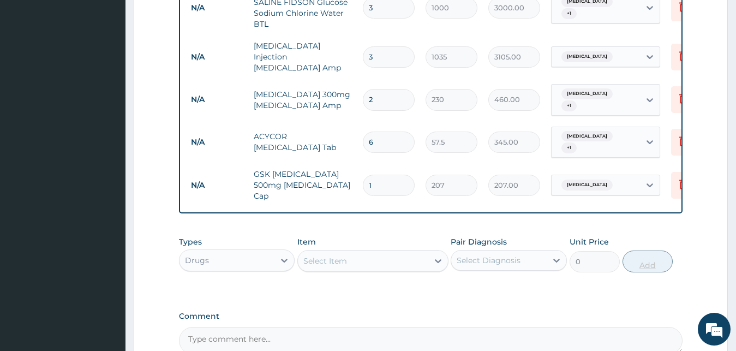
type input "15"
type input "3105.00"
type input "15"
click at [362, 252] on div "Select Item" at bounding box center [363, 260] width 130 height 17
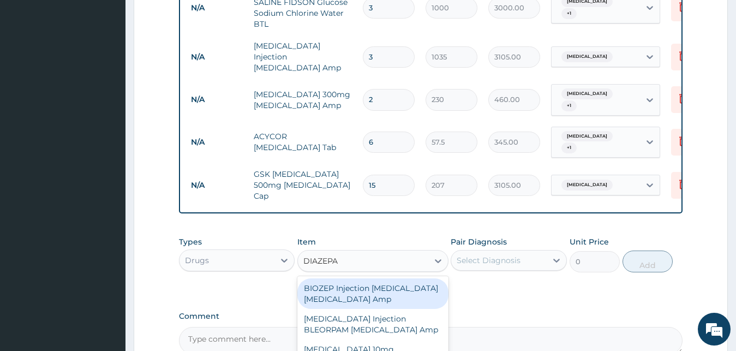
type input "DIAZEPAM"
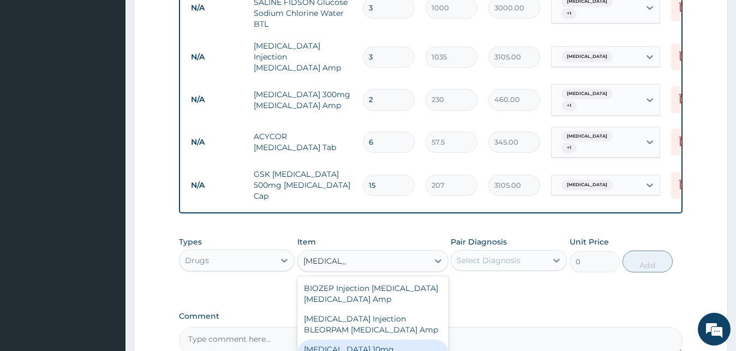
click at [359, 339] on div "Diazepam 10mg Diazepam Tab" at bounding box center [372, 354] width 151 height 31
type input "115"
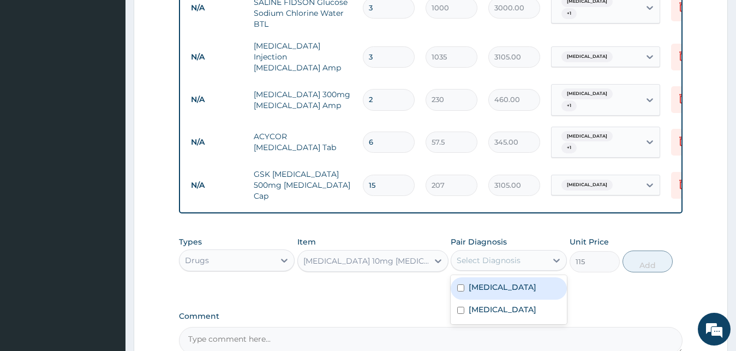
click at [507, 255] on div "Select Diagnosis" at bounding box center [489, 260] width 64 height 11
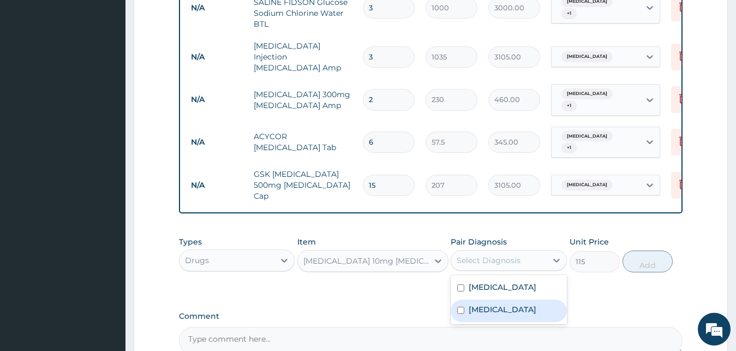
click at [488, 304] on label "Malaria" at bounding box center [503, 309] width 68 height 11
checkbox input "true"
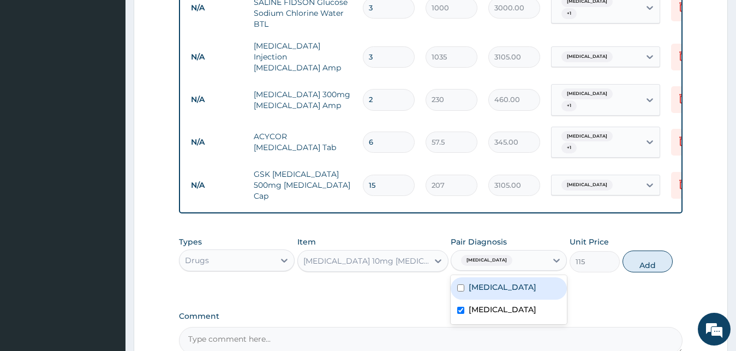
click at [484, 277] on div "Sepsis" at bounding box center [509, 288] width 116 height 22
checkbox input "true"
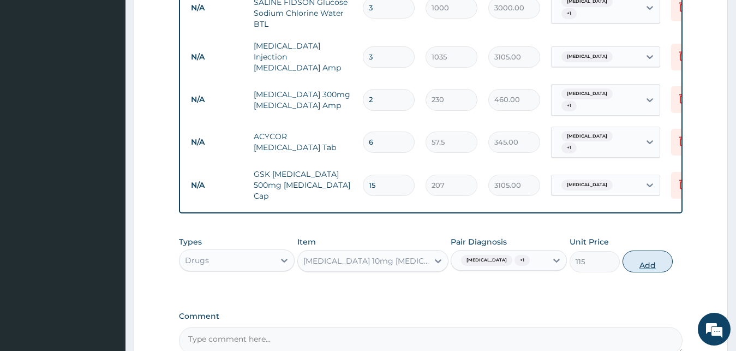
click at [640, 250] on button "Add" at bounding box center [647, 261] width 50 height 22
type input "0"
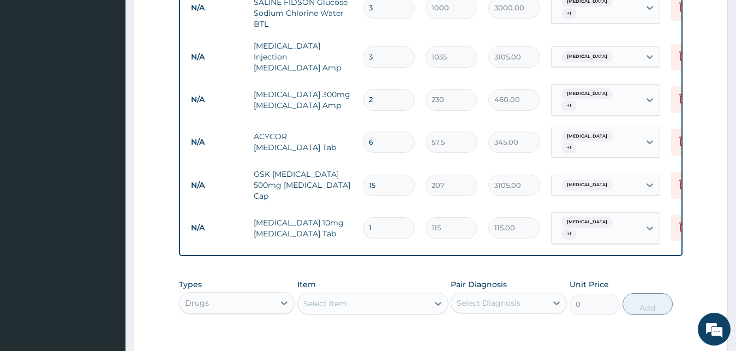
scroll to position [825, 0]
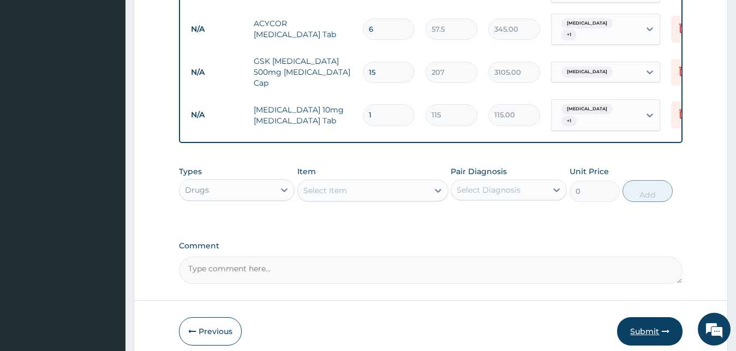
click at [647, 317] on button "Submit" at bounding box center [649, 331] width 65 height 28
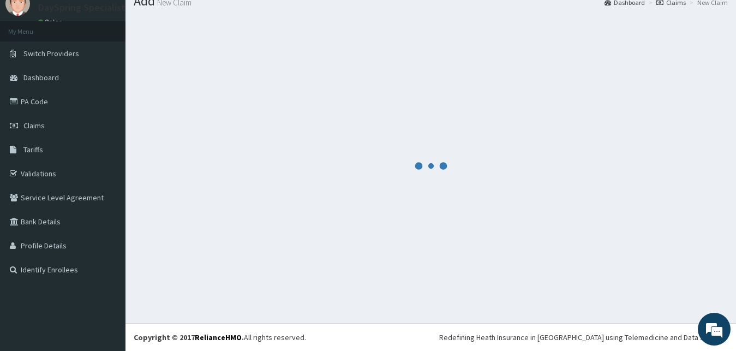
scroll to position [41, 0]
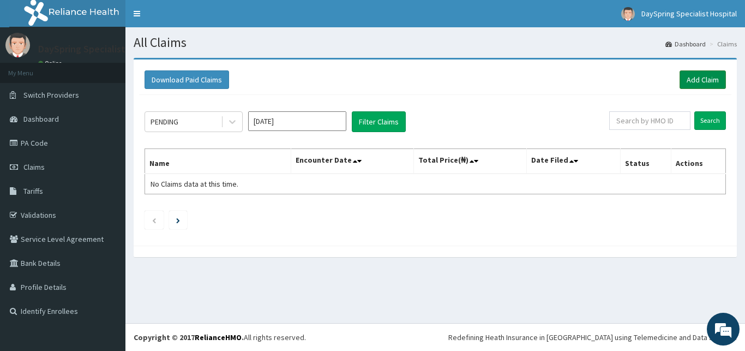
click at [702, 76] on link "Add Claim" at bounding box center [703, 79] width 46 height 19
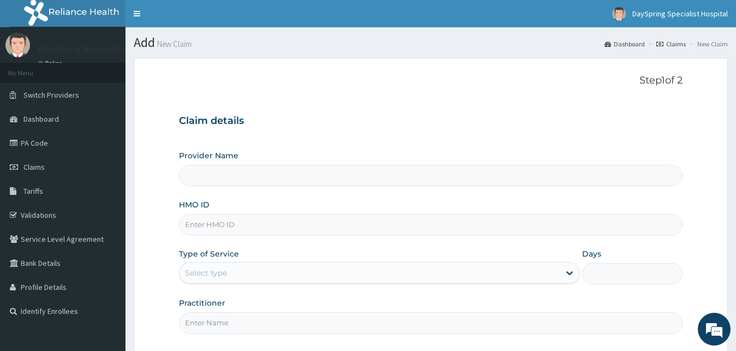
click at [328, 232] on input "HMO ID" at bounding box center [431, 224] width 504 height 21
type input "DaySpring Specialist Hospital - [GEOGRAPHIC_DATA]"
paste input "TDP/10566/A"
type input "TDP/10566/B"
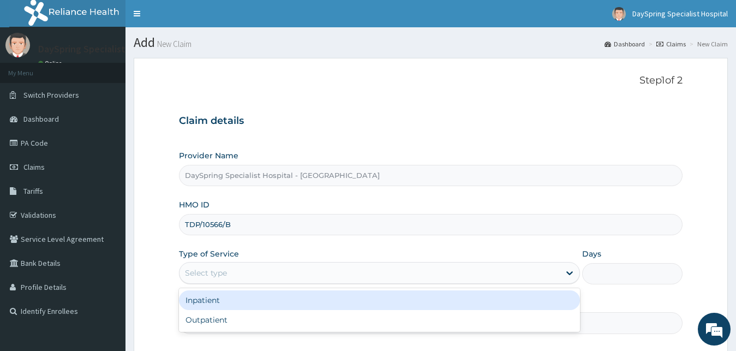
click at [314, 280] on div "Select type" at bounding box center [369, 272] width 381 height 17
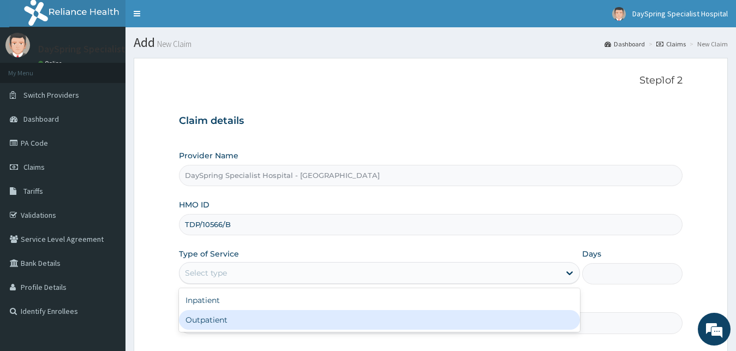
click at [311, 326] on div "Outpatient" at bounding box center [379, 320] width 401 height 20
type input "1"
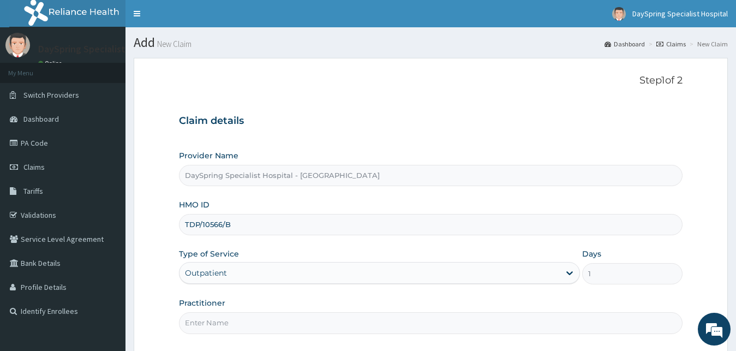
click at [321, 322] on input "Practitioner" at bounding box center [431, 322] width 504 height 21
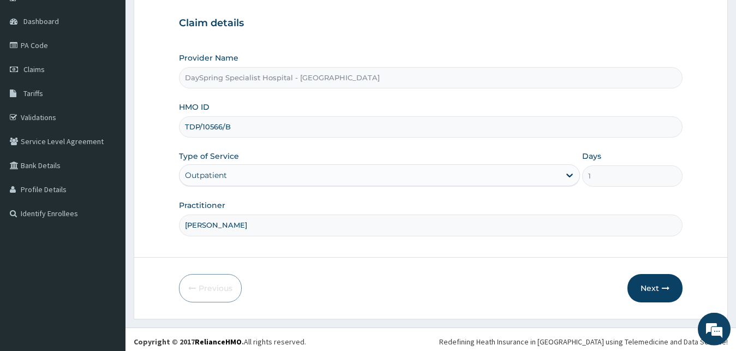
scroll to position [102, 0]
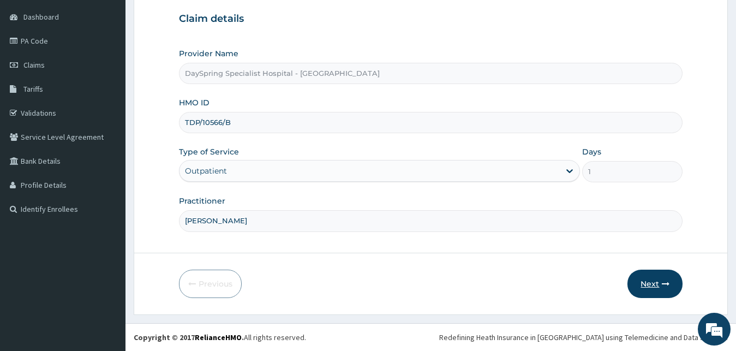
type input "DR COLLINS"
click at [656, 292] on button "Next" at bounding box center [654, 283] width 55 height 28
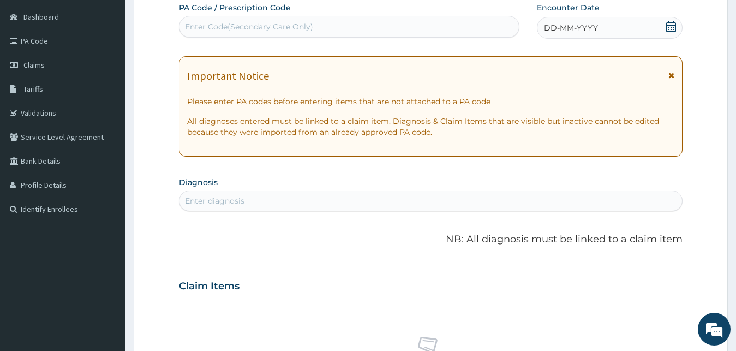
click at [665, 27] on div "DD-MM-YYYY" at bounding box center [610, 28] width 146 height 22
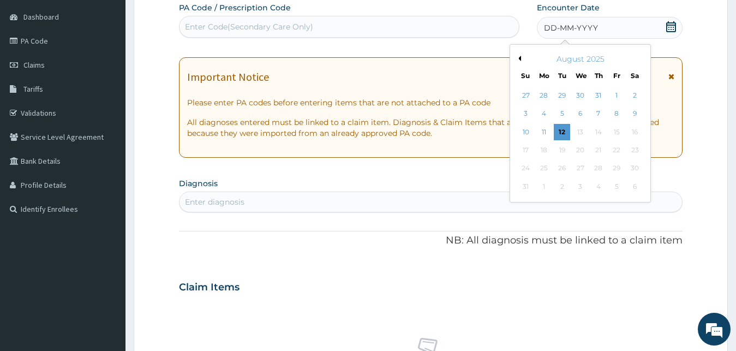
click at [521, 57] on div "August 2025" at bounding box center [579, 58] width 131 height 11
click at [519, 57] on button "Previous Month" at bounding box center [517, 58] width 5 height 5
click at [537, 170] on div "28" at bounding box center [544, 168] width 16 height 16
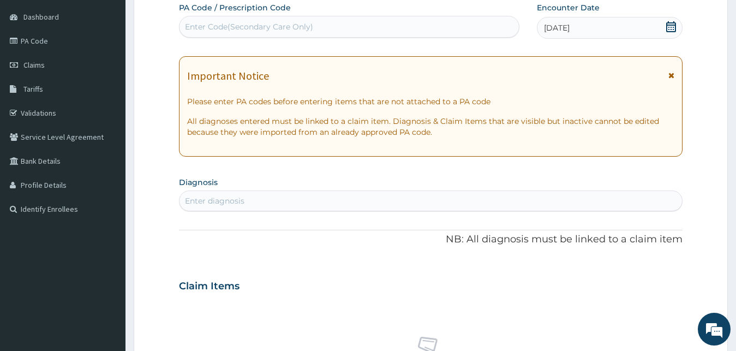
click at [521, 208] on div "Enter diagnosis" at bounding box center [430, 200] width 503 height 17
type input "MALARIA"
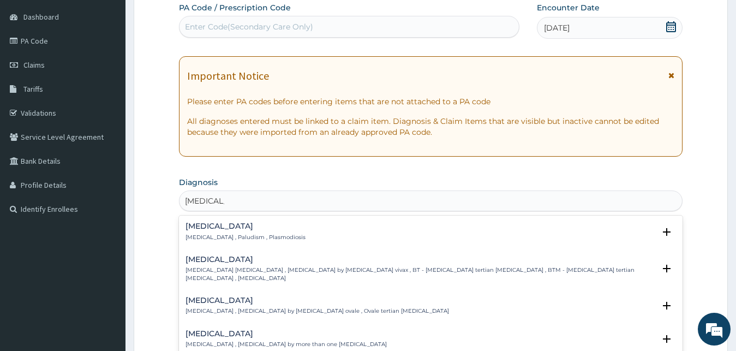
click at [220, 234] on p "Malaria , Paludism , Plasmodiosis" at bounding box center [245, 237] width 120 height 8
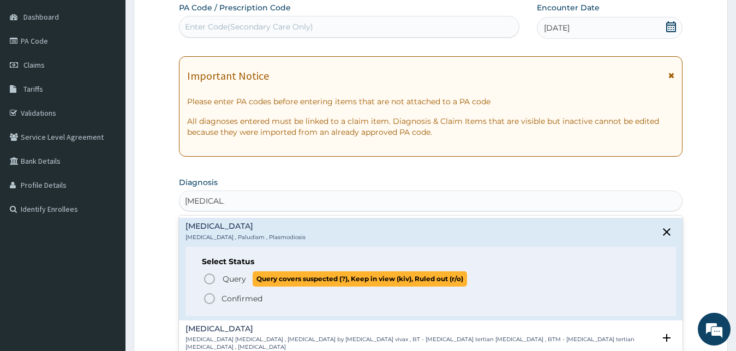
click at [207, 279] on icon "status option query" at bounding box center [209, 278] width 13 height 13
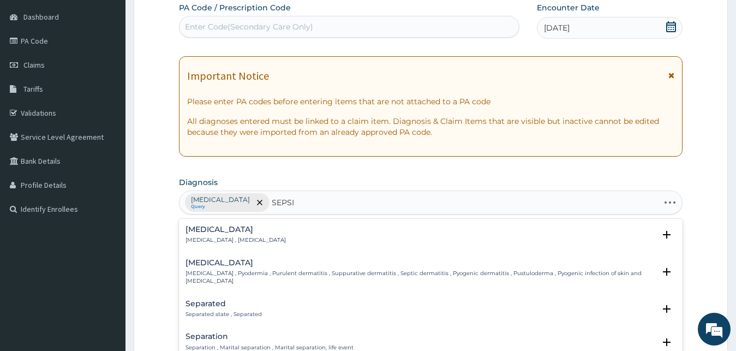
type input "SEPSIS"
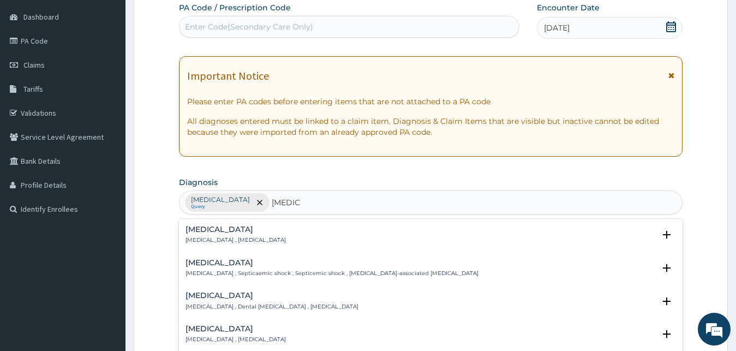
click at [221, 226] on h4 "Sepsis" at bounding box center [235, 229] width 100 height 8
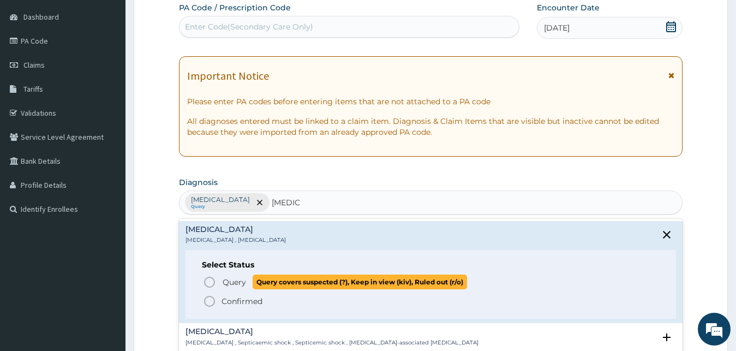
click at [206, 278] on circle "status option query" at bounding box center [210, 282] width 10 height 10
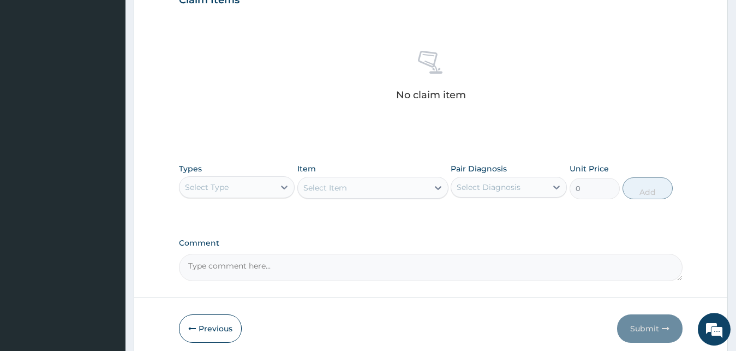
scroll to position [434, 0]
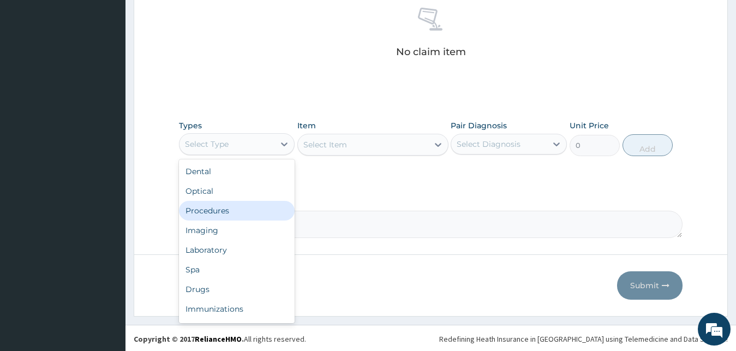
drag, startPoint x: 262, startPoint y: 139, endPoint x: 247, endPoint y: 205, distance: 67.7
click at [247, 155] on div "option Procedures focused, 3 of 10. 10 results available. Use Up and Down to ch…" at bounding box center [237, 144] width 116 height 22
click at [245, 207] on div "Procedures" at bounding box center [237, 211] width 116 height 20
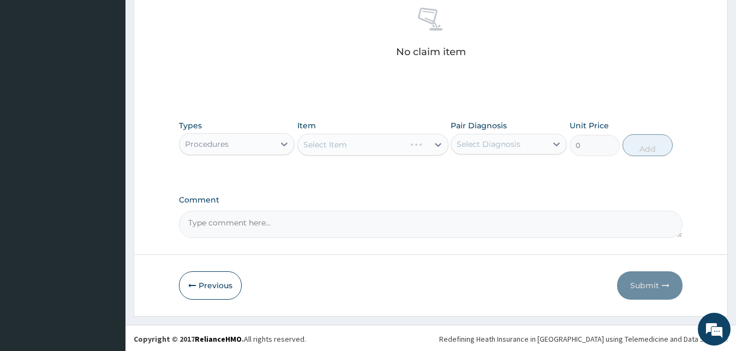
click at [362, 151] on div "Select Item" at bounding box center [372, 145] width 151 height 22
click at [400, 149] on div "Select Item" at bounding box center [363, 144] width 130 height 17
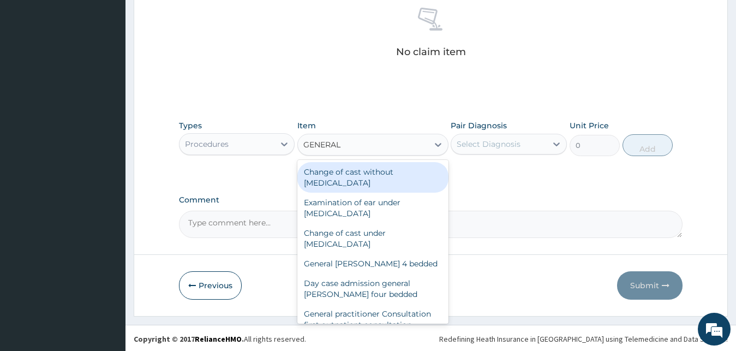
type input "GENERAL P"
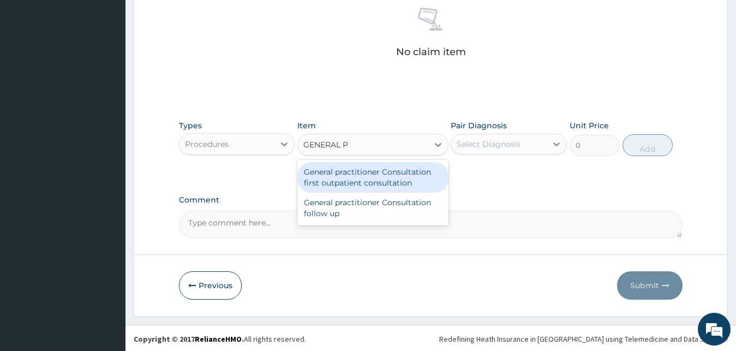
click at [402, 174] on div "General practitioner Consultation first outpatient consultation" at bounding box center [372, 177] width 151 height 31
type input "3000"
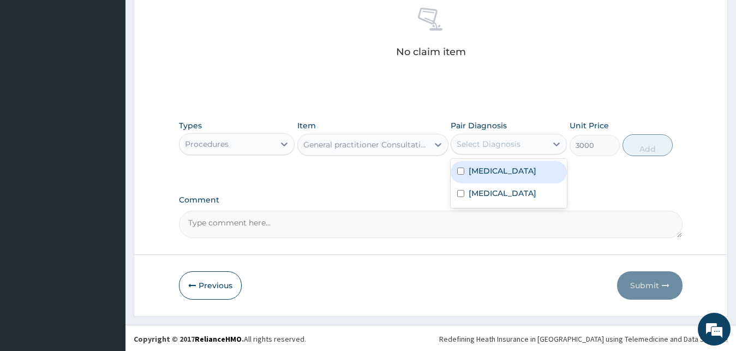
drag, startPoint x: 466, startPoint y: 148, endPoint x: 466, endPoint y: 167, distance: 19.6
click at [466, 154] on div "option Malaria focused, 1 of 2. 2 results available. Use Up and Down to choose …" at bounding box center [509, 144] width 116 height 21
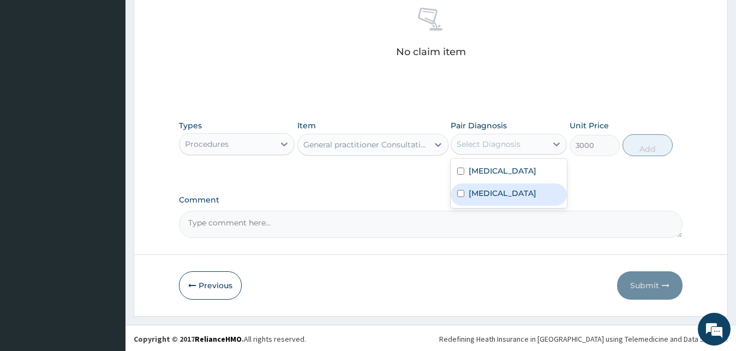
click at [466, 190] on div "Sepsis" at bounding box center [509, 194] width 116 height 22
checkbox input "true"
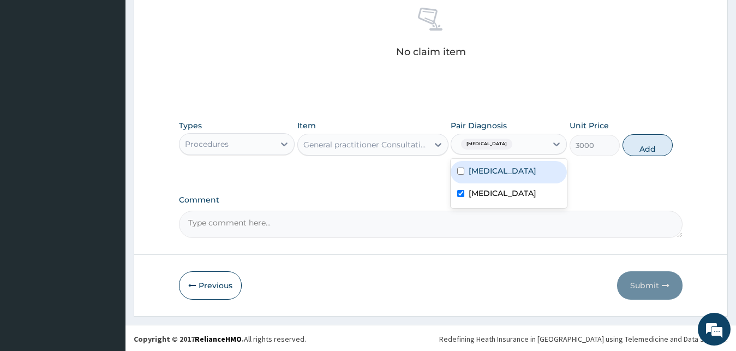
click at [471, 176] on div "Malaria" at bounding box center [509, 172] width 116 height 22
checkbox input "true"
click at [639, 153] on button "Add" at bounding box center [647, 145] width 50 height 22
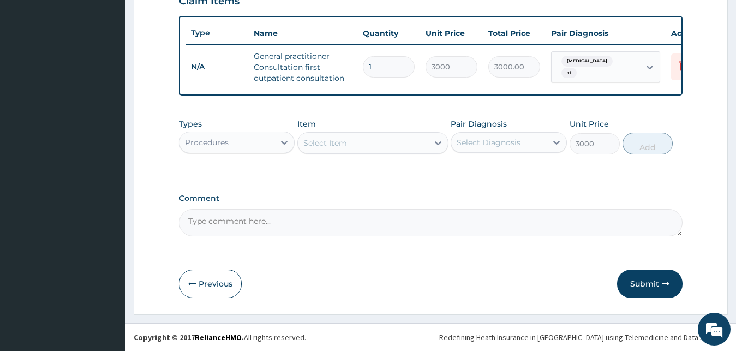
type input "0"
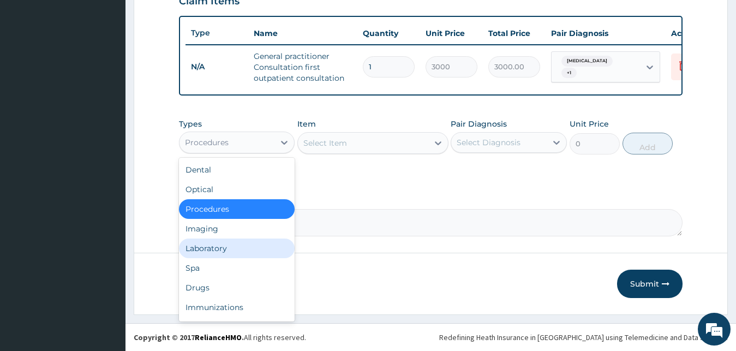
drag, startPoint x: 238, startPoint y: 144, endPoint x: 221, endPoint y: 250, distance: 107.2
click at [221, 153] on div "option Procedures, selected. option Laboratory focused, 5 of 10. 10 results ava…" at bounding box center [237, 142] width 116 height 22
click at [239, 243] on div "Laboratory" at bounding box center [237, 248] width 116 height 20
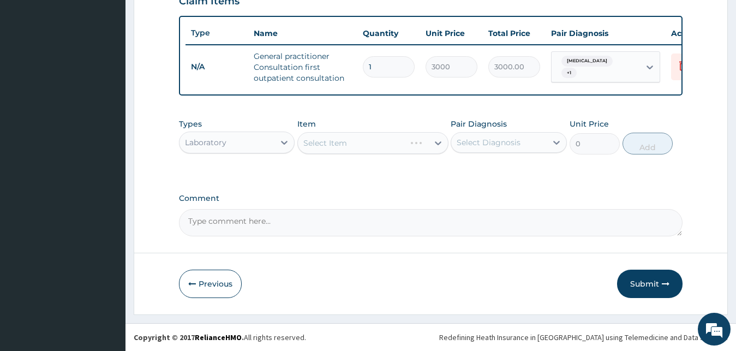
click at [346, 147] on div "Select Item" at bounding box center [372, 143] width 151 height 22
click at [346, 147] on div "Select Item" at bounding box center [325, 142] width 44 height 11
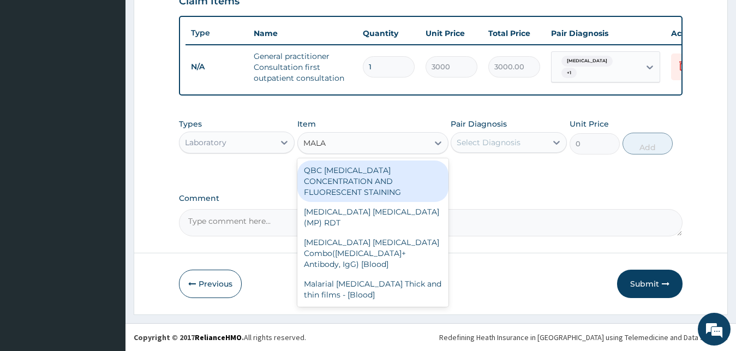
type input "MALAR"
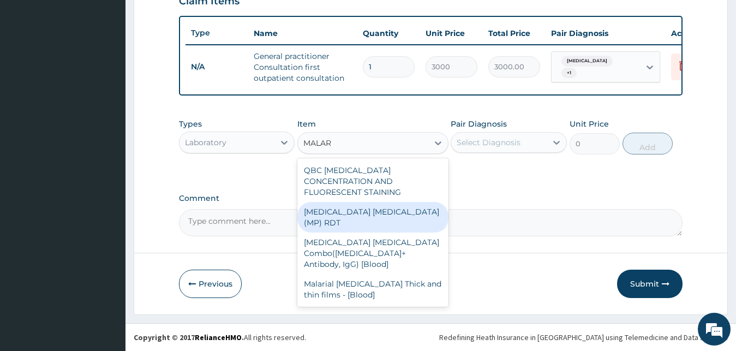
click at [355, 205] on div "MALARIA PARASITE (MP) RDT" at bounding box center [372, 217] width 151 height 31
type input "1500"
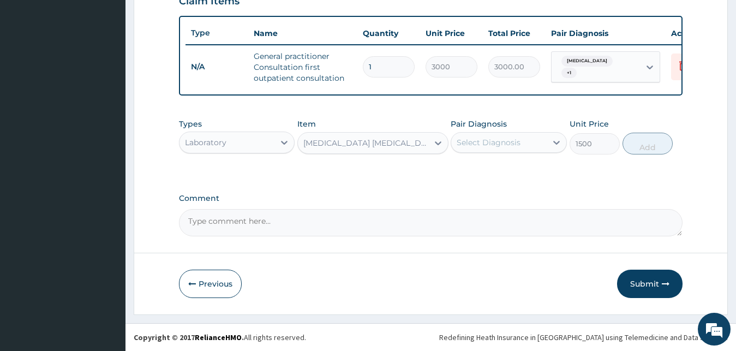
click at [482, 141] on div "Select Diagnosis" at bounding box center [489, 142] width 64 height 11
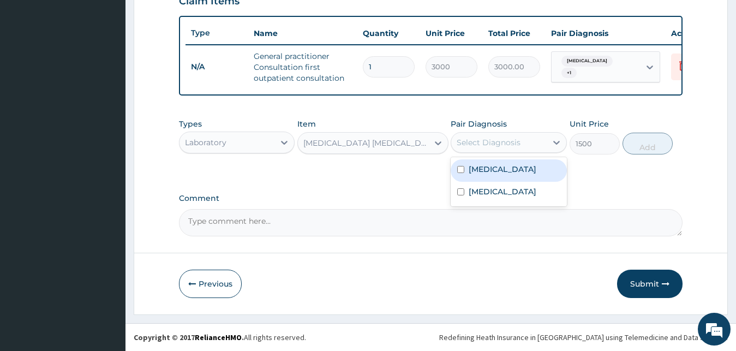
click at [480, 168] on label "Malaria" at bounding box center [503, 169] width 68 height 11
checkbox input "true"
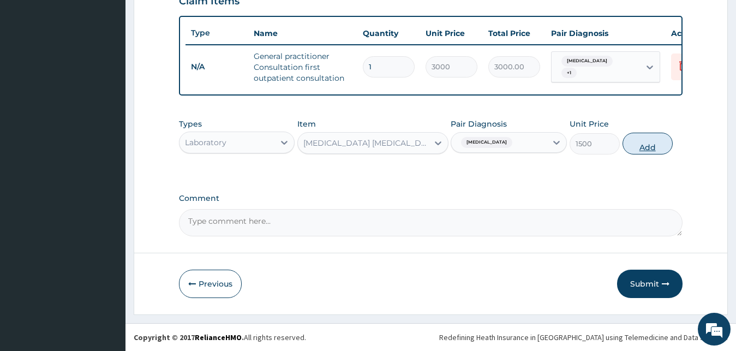
click at [650, 140] on button "Add" at bounding box center [647, 144] width 50 height 22
type input "0"
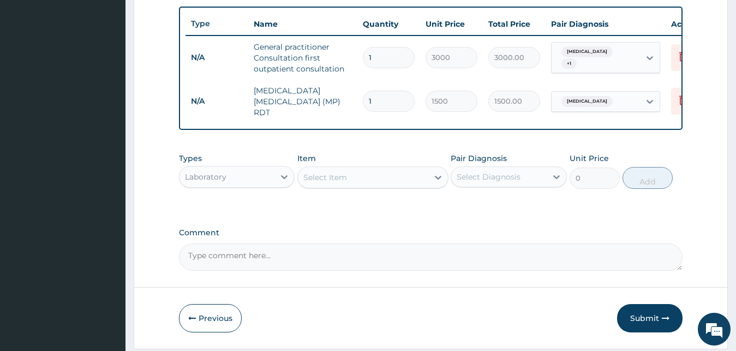
click at [373, 183] on div "Select Item" at bounding box center [363, 177] width 130 height 17
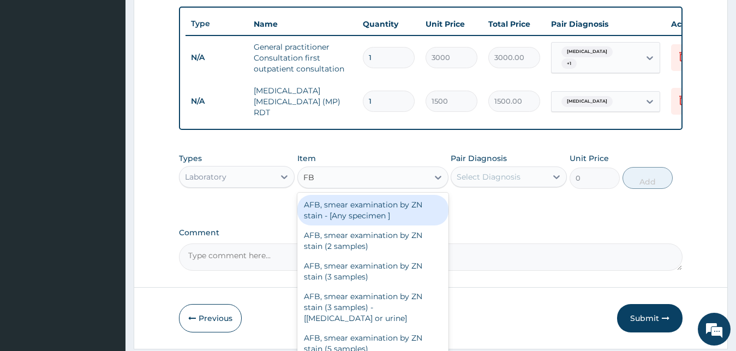
type input "FBC"
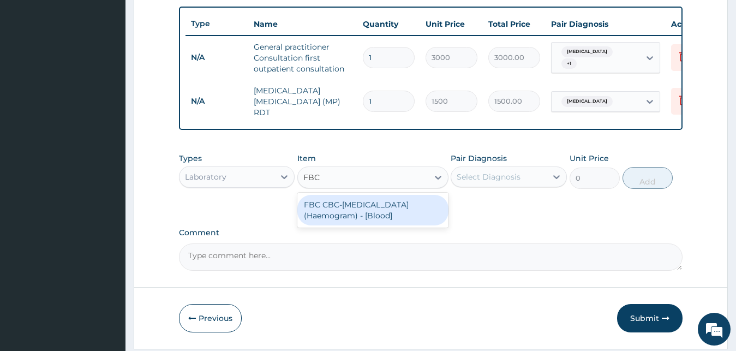
click at [373, 208] on div "FBC CBC-Complete Blood Count (Haemogram) - [Blood]" at bounding box center [372, 210] width 151 height 31
type input "3000"
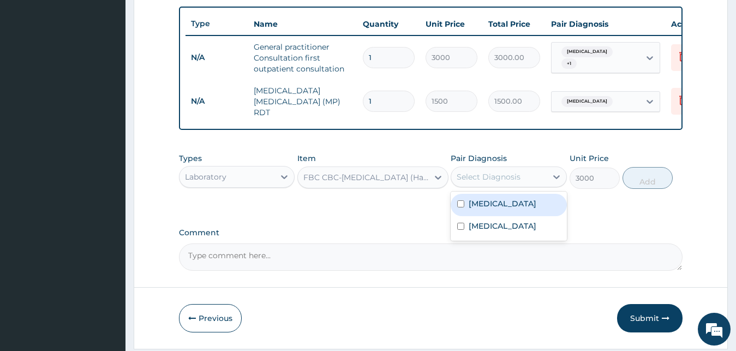
click at [488, 171] on div "Select Diagnosis" at bounding box center [498, 176] width 95 height 17
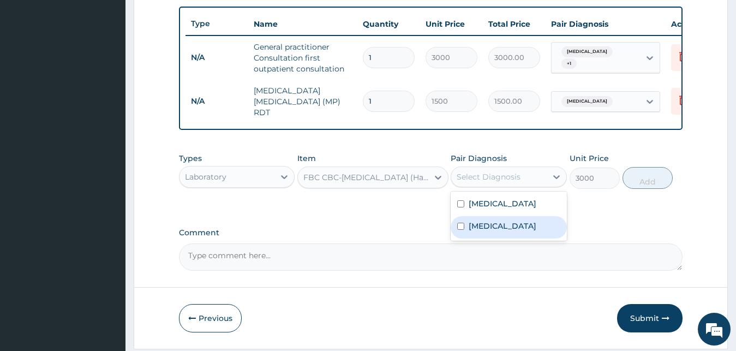
click at [482, 225] on label "Sepsis" at bounding box center [503, 225] width 68 height 11
checkbox input "true"
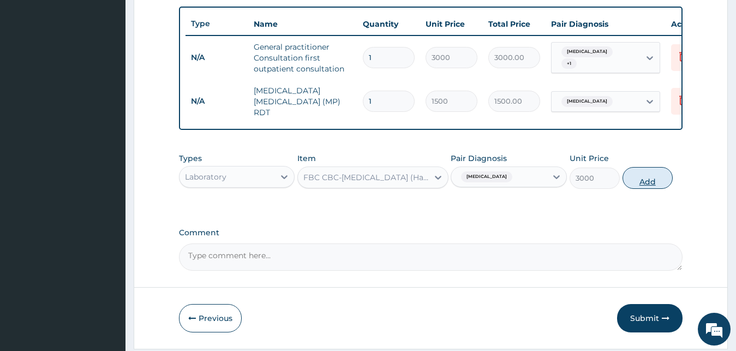
click at [650, 184] on button "Add" at bounding box center [647, 178] width 50 height 22
type input "0"
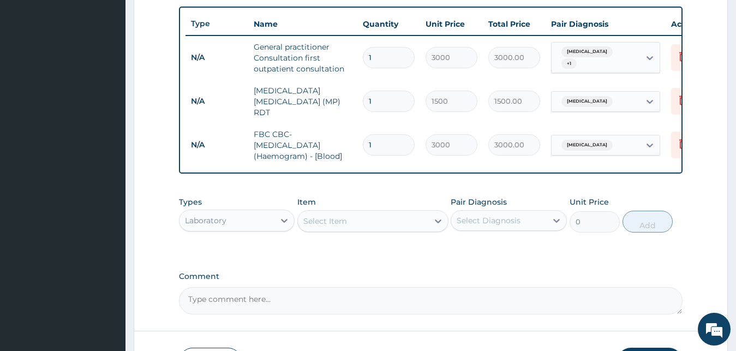
click at [253, 223] on div "Laboratory" at bounding box center [226, 220] width 95 height 17
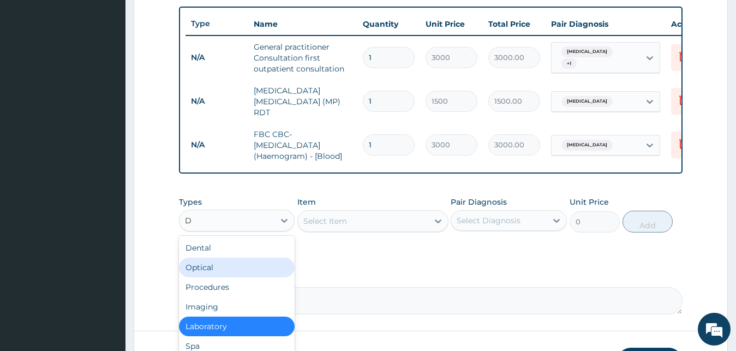
type input "DR"
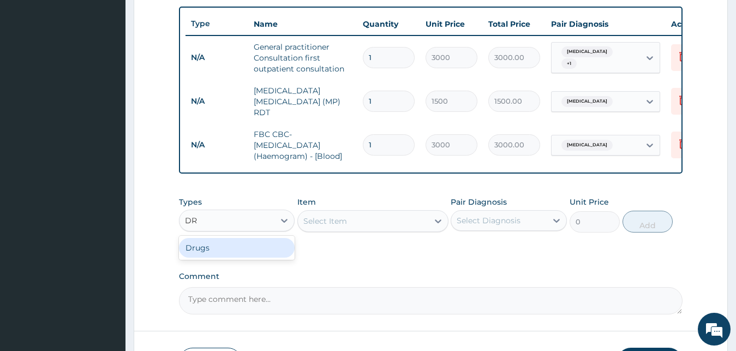
click at [226, 256] on div "Drugs" at bounding box center [237, 248] width 116 height 20
click at [311, 232] on div "Select Item" at bounding box center [372, 221] width 151 height 22
click at [346, 224] on div "Select Item" at bounding box center [325, 220] width 44 height 11
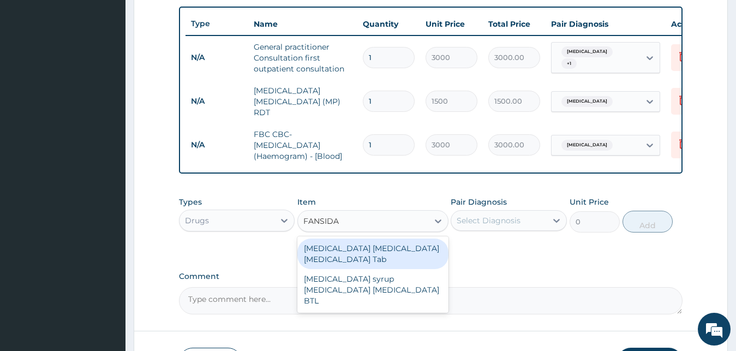
type input "FANSIDAR"
click at [351, 250] on div "Fansidar Sulphadoxine Pyrimethamine Tab" at bounding box center [372, 253] width 151 height 31
type input "345"
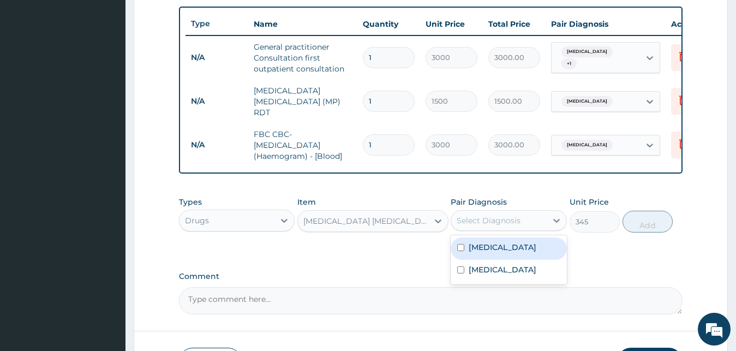
click at [473, 225] on div "Select Diagnosis" at bounding box center [489, 220] width 64 height 11
click at [472, 256] on div "Malaria" at bounding box center [509, 248] width 116 height 22
checkbox input "true"
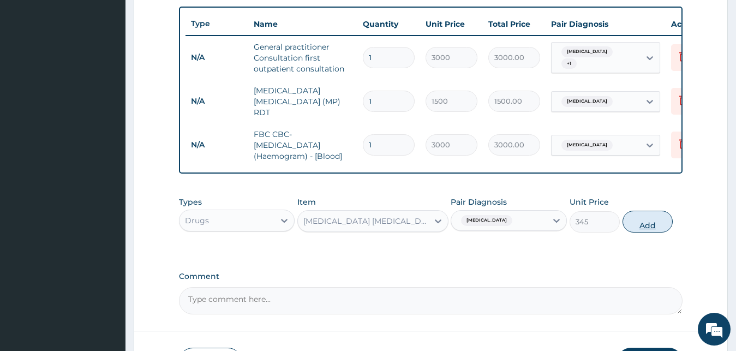
click at [658, 224] on button "Add" at bounding box center [647, 222] width 50 height 22
type input "0"
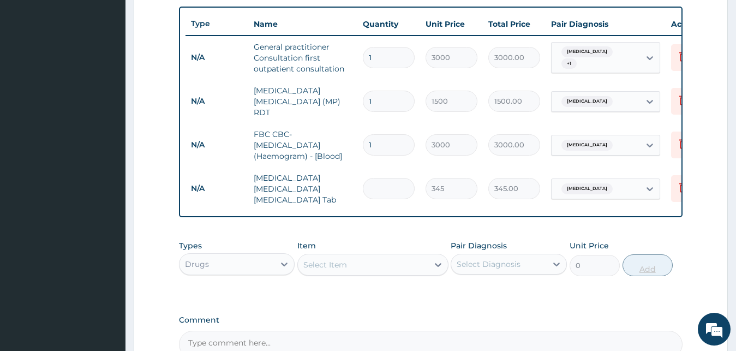
type input "0.00"
type input "3"
type input "1035.00"
type input "3"
click at [323, 265] on div "Select Item" at bounding box center [325, 264] width 44 height 11
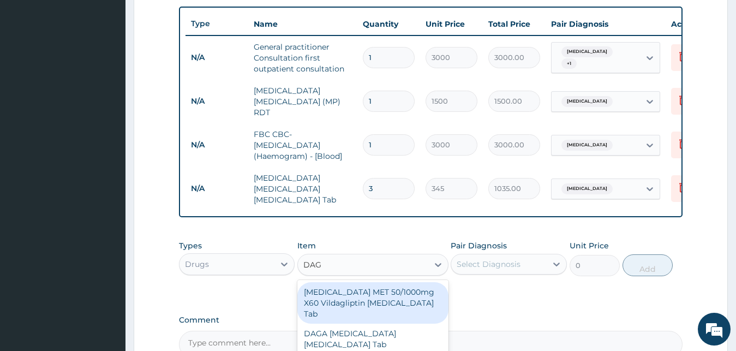
type input "DAGA"
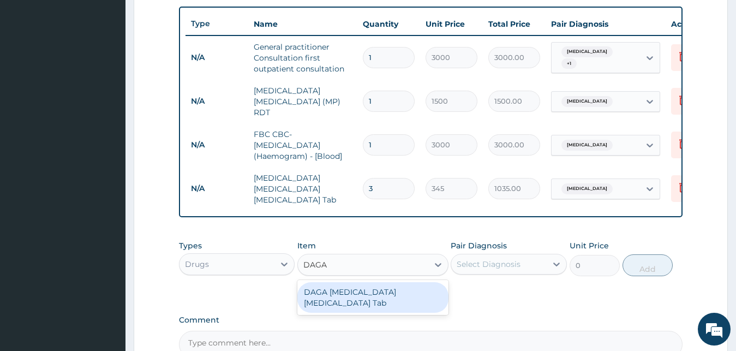
click at [332, 300] on div "DAGA PARACETAMOL Acetaminophen Tab" at bounding box center [372, 297] width 151 height 31
type input "23"
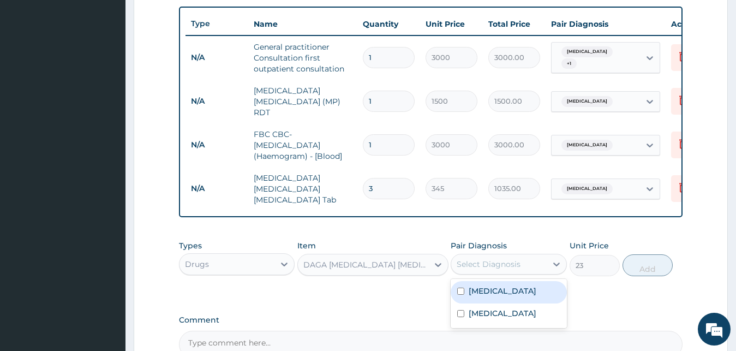
click at [458, 259] on div "Select Diagnosis" at bounding box center [489, 264] width 64 height 11
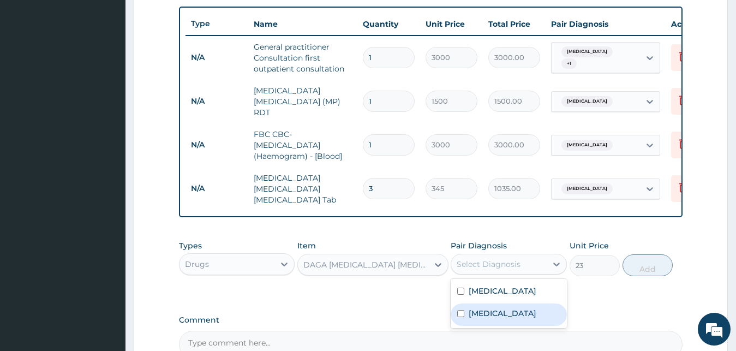
click at [458, 310] on input "checkbox" at bounding box center [460, 313] width 7 height 7
checkbox input "true"
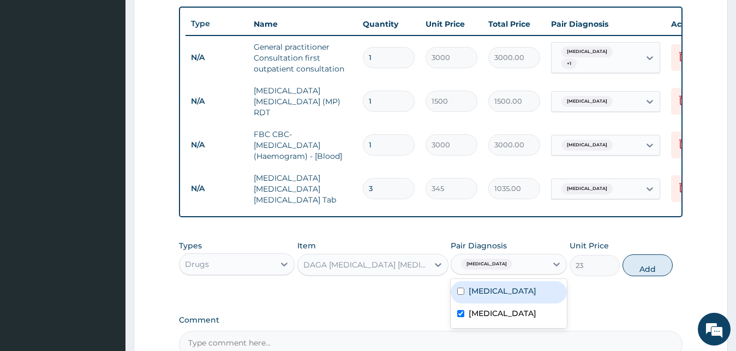
click at [463, 296] on div "Malaria" at bounding box center [509, 292] width 116 height 22
checkbox input "true"
click at [631, 267] on button "Add" at bounding box center [647, 265] width 50 height 22
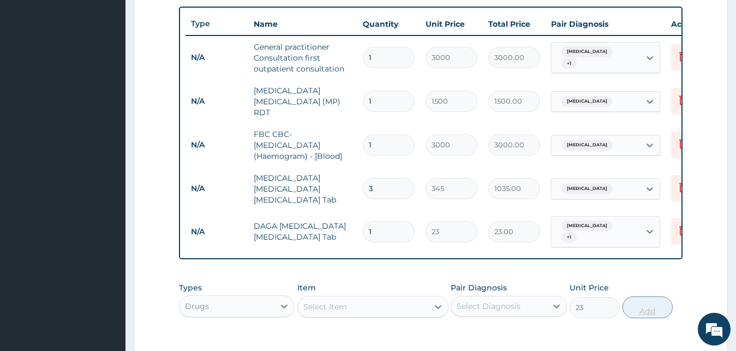
type input "0"
type input "18"
type input "414.00"
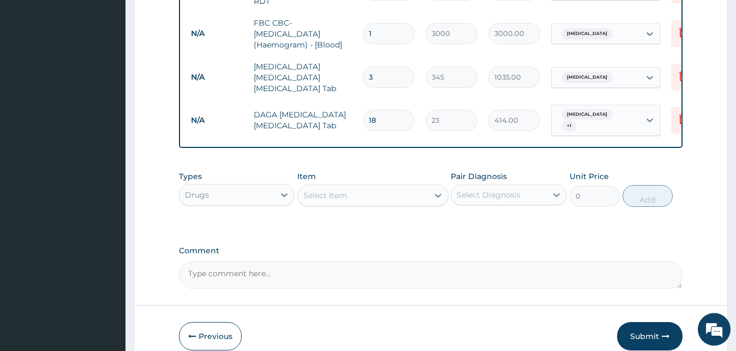
scroll to position [538, 0]
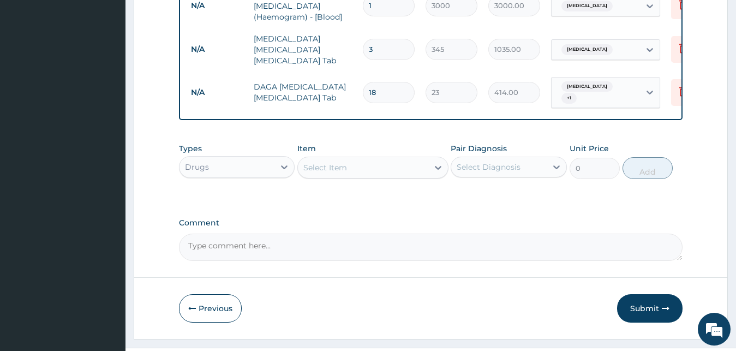
type input "18"
click at [399, 162] on div "Select Item" at bounding box center [363, 167] width 130 height 17
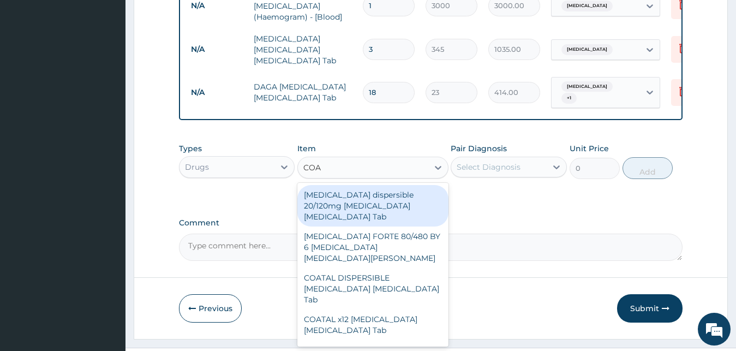
type input "COAR"
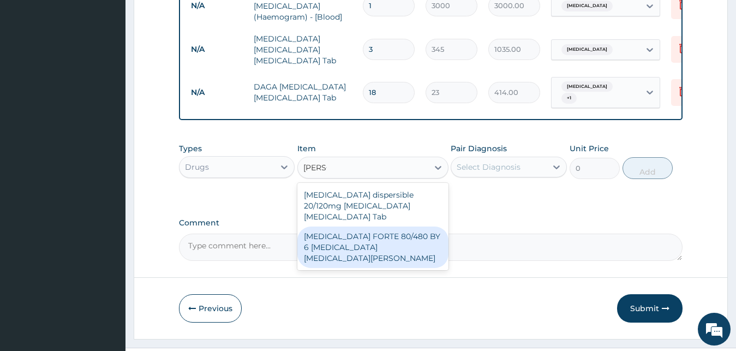
click at [395, 226] on div "COARTEM FORTE 80/480 BY 6 Artemether Lumefantrine Pck" at bounding box center [372, 246] width 151 height 41
type input "3220"
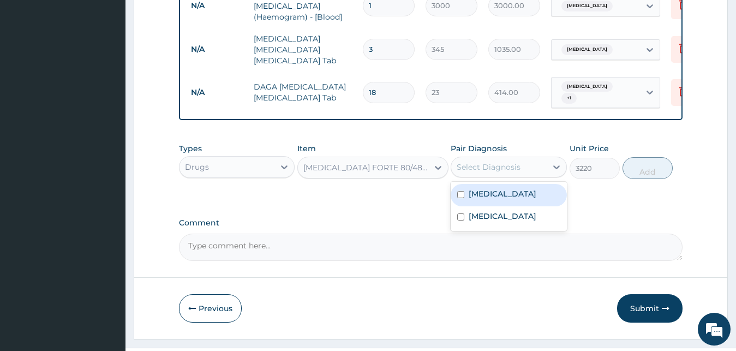
drag, startPoint x: 480, startPoint y: 158, endPoint x: 481, endPoint y: 184, distance: 26.2
click at [481, 177] on div "option Malaria, selected. option Malaria focused, 1 of 2. 2 results available. …" at bounding box center [509, 167] width 116 height 21
click at [514, 194] on div "Malaria" at bounding box center [509, 195] width 116 height 22
checkbox input "true"
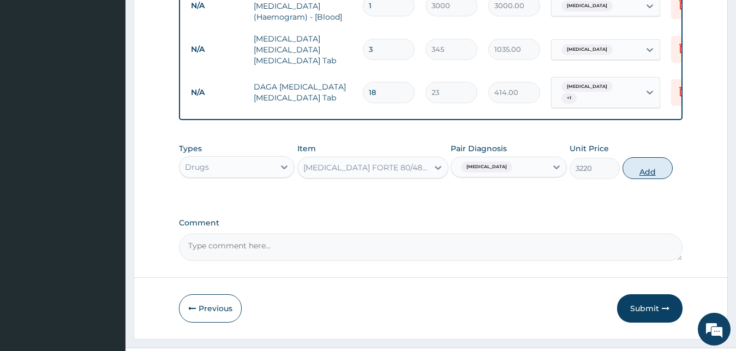
click at [647, 164] on button "Add" at bounding box center [647, 168] width 50 height 22
type input "0"
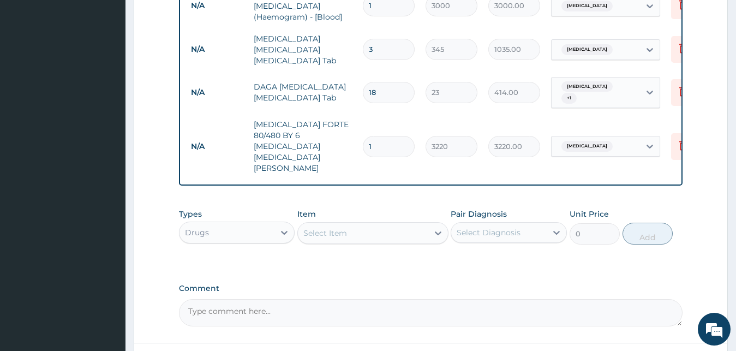
click at [349, 215] on div "Item Select Item" at bounding box center [372, 226] width 151 height 36
click at [349, 224] on div "Select Item" at bounding box center [363, 232] width 130 height 17
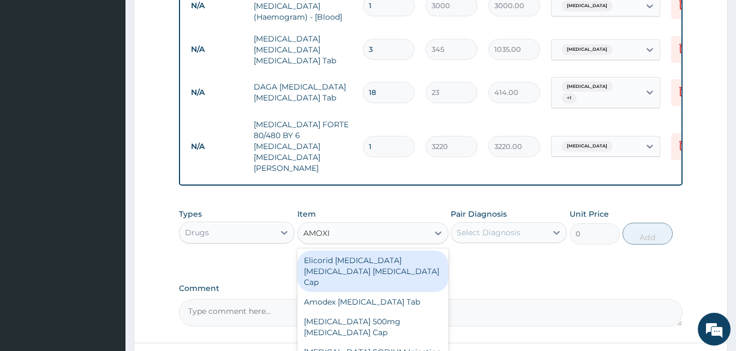
type input "AMOXIL"
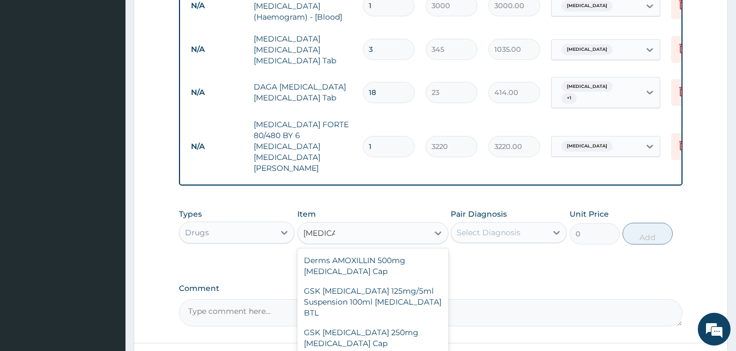
type input "207"
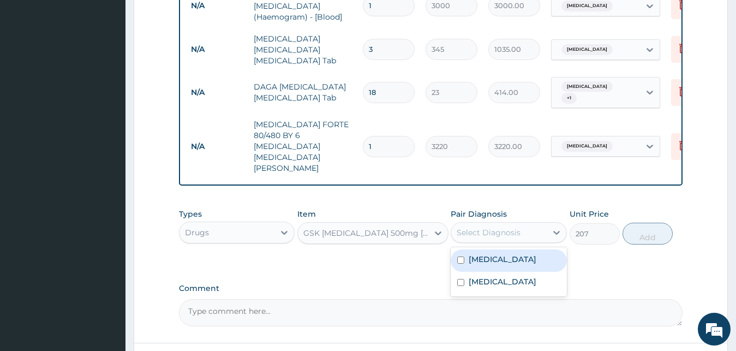
click at [469, 224] on div "Select Diagnosis" at bounding box center [498, 232] width 95 height 17
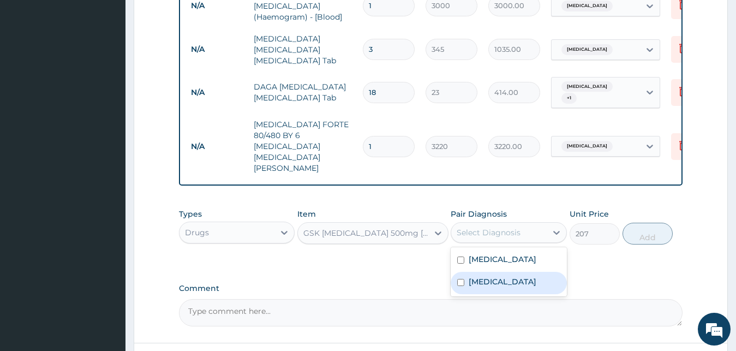
click at [465, 272] on div "Sepsis" at bounding box center [509, 283] width 116 height 22
checkbox input "true"
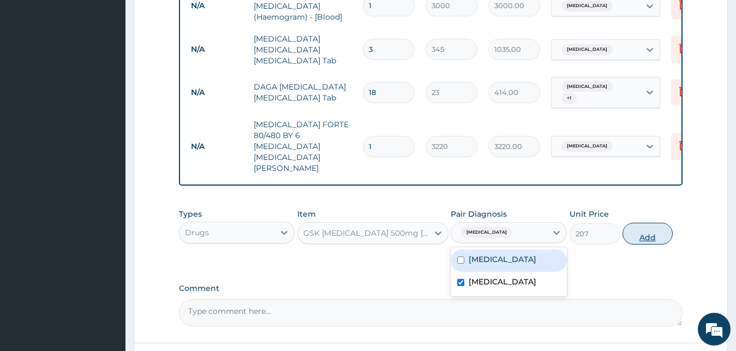
click at [633, 223] on button "Add" at bounding box center [647, 234] width 50 height 22
type input "0"
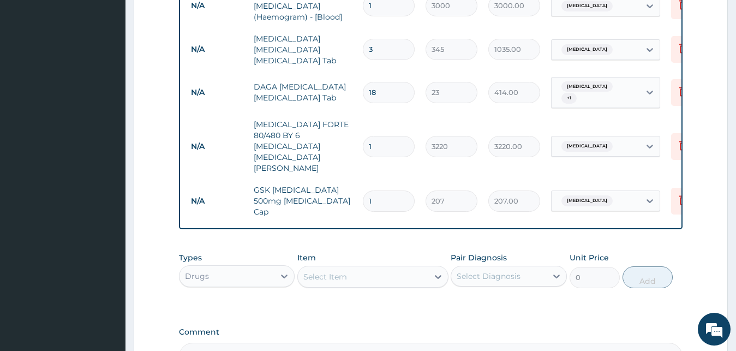
type input "10"
type input "2070.00"
type input "10"
click at [565, 327] on label "Comment" at bounding box center [431, 331] width 504 height 9
click at [565, 343] on textarea "Comment" at bounding box center [431, 356] width 504 height 27
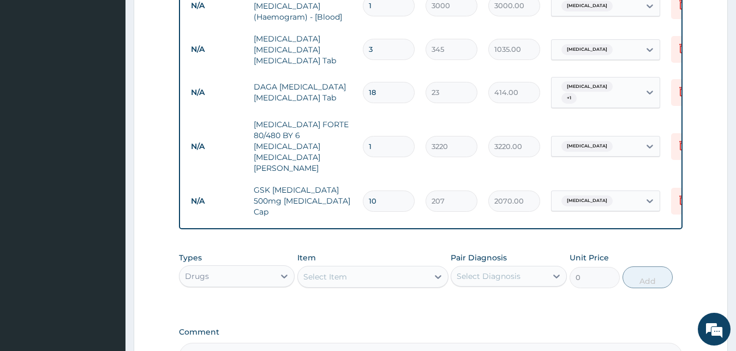
scroll to position [637, 0]
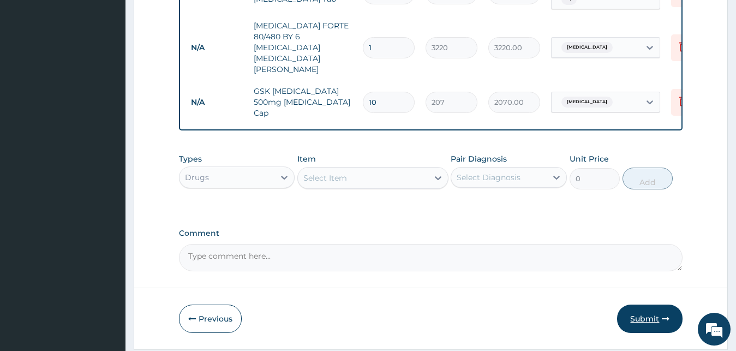
click at [657, 304] on button "Submit" at bounding box center [649, 318] width 65 height 28
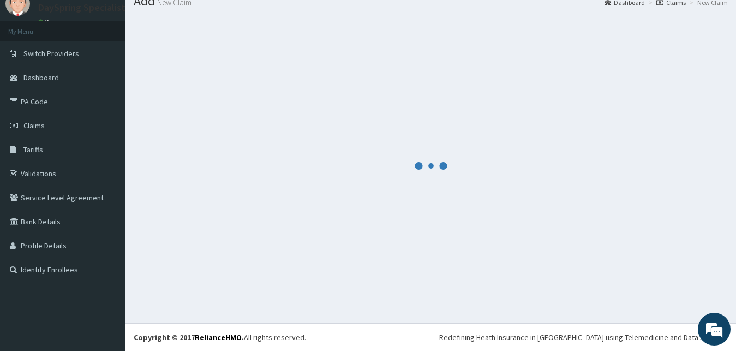
scroll to position [41, 0]
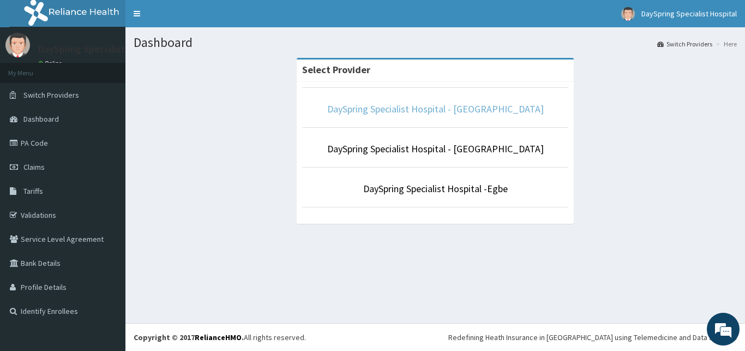
click at [436, 111] on link "DaySpring Specialist Hospital - [GEOGRAPHIC_DATA]" at bounding box center [435, 109] width 217 height 13
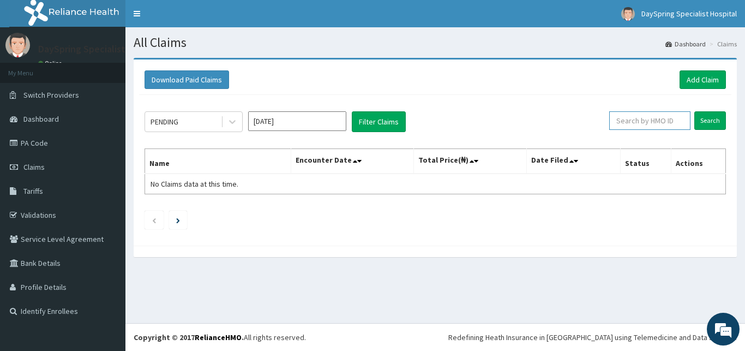
click at [641, 123] on input "text" at bounding box center [649, 120] width 81 height 19
paste input "TDP/10566/A"
type input "TDP/10566/B"
click at [717, 119] on input "Search" at bounding box center [710, 120] width 32 height 19
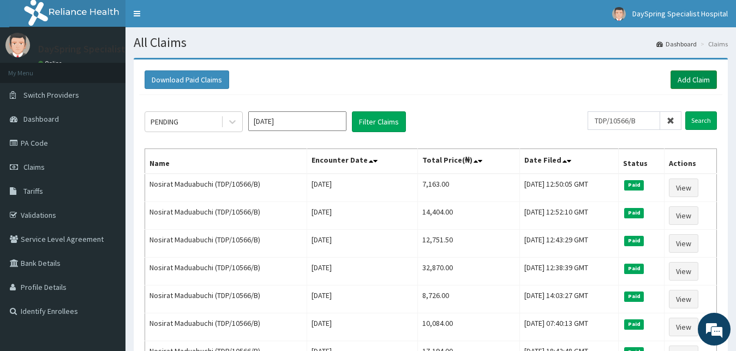
click at [693, 76] on link "Add Claim" at bounding box center [693, 79] width 46 height 19
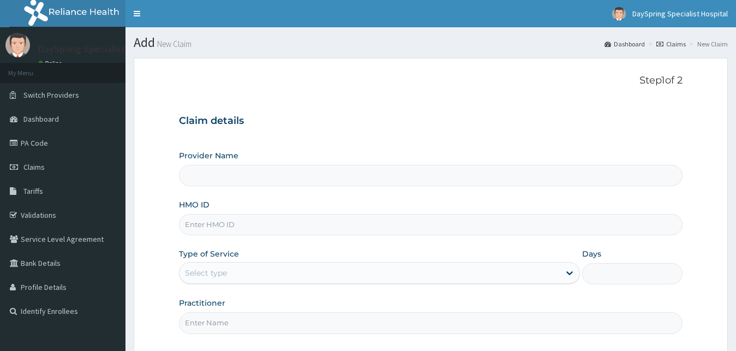
type input "DaySpring Specialist Hospital - [GEOGRAPHIC_DATA]"
type input "TDP/10566/B"
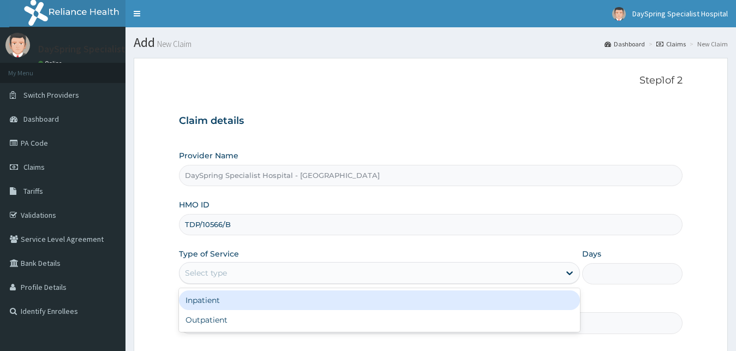
click at [272, 281] on div "Select type" at bounding box center [369, 272] width 381 height 17
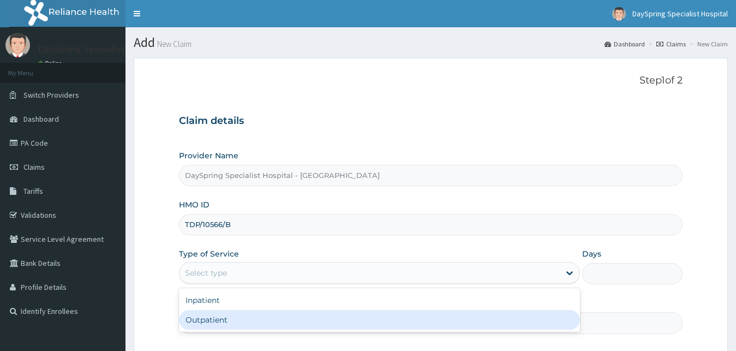
click at [267, 329] on div "Outpatient" at bounding box center [379, 320] width 401 height 20
type input "1"
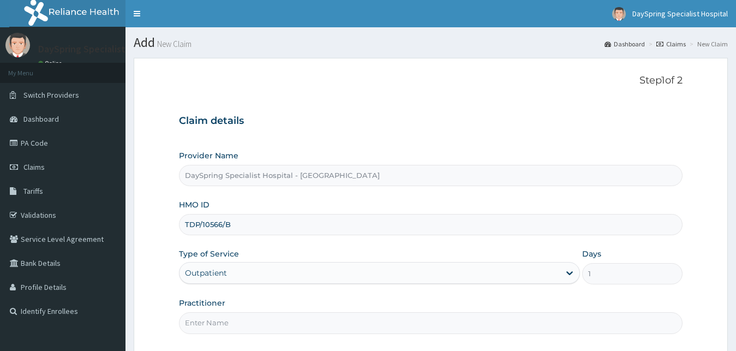
click at [287, 331] on input "Practitioner" at bounding box center [431, 322] width 504 height 21
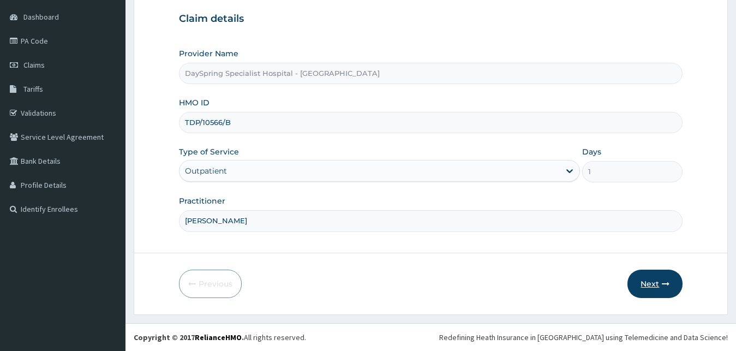
type input "[PERSON_NAME]"
click at [673, 282] on button "Next" at bounding box center [654, 283] width 55 height 28
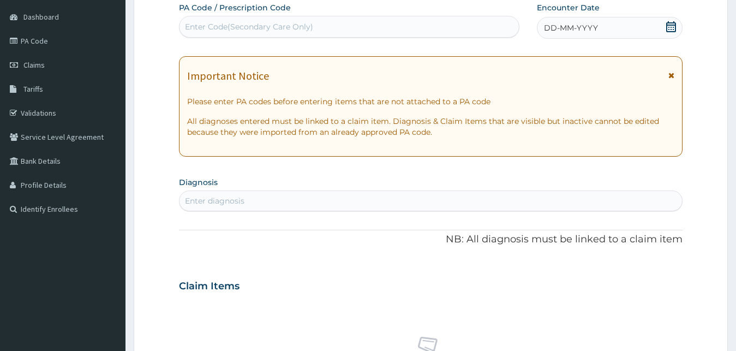
click at [675, 25] on icon at bounding box center [671, 26] width 10 height 11
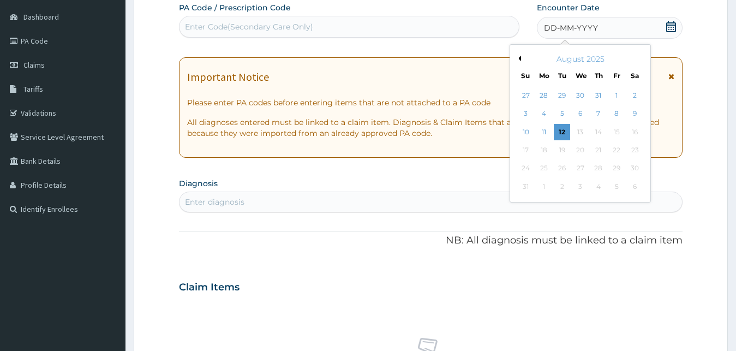
click at [520, 60] on button "Previous Month" at bounding box center [517, 58] width 5 height 5
click at [543, 163] on div "28" at bounding box center [544, 168] width 16 height 16
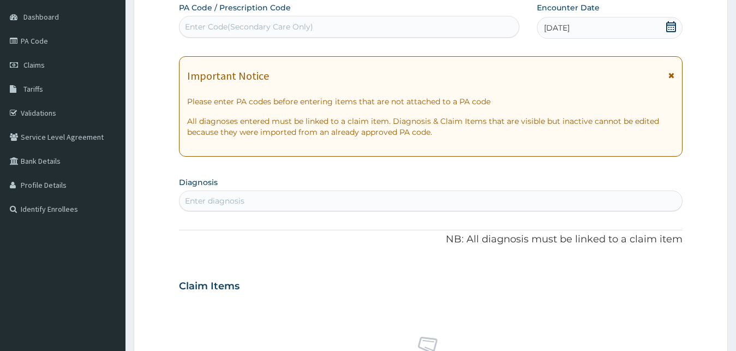
click at [519, 199] on div "Enter diagnosis" at bounding box center [430, 200] width 503 height 17
type input "MALA"
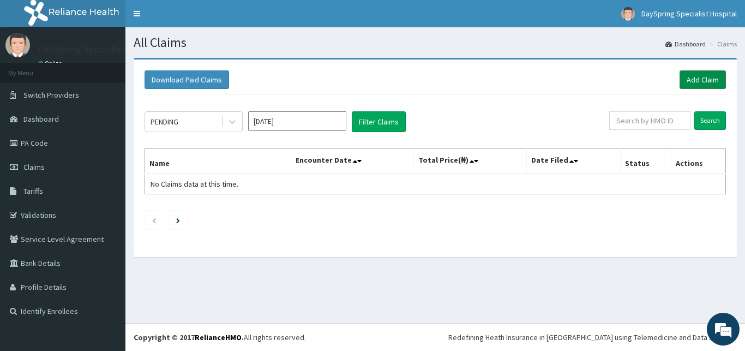
click at [682, 73] on link "Add Claim" at bounding box center [703, 79] width 46 height 19
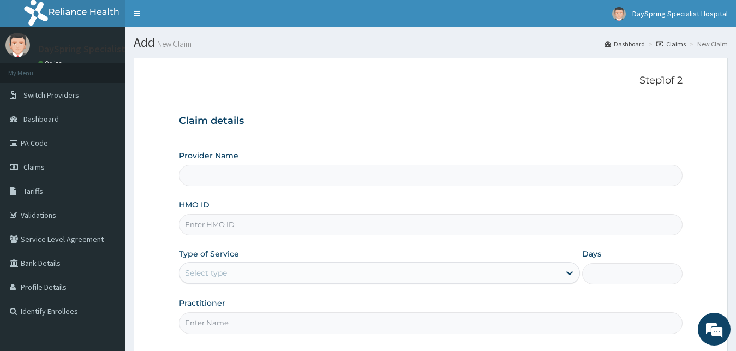
click at [335, 227] on input "HMO ID" at bounding box center [431, 224] width 504 height 21
type input "DaySpring Specialist Hospital - [GEOGRAPHIC_DATA]"
paste input "TDP/10566/A"
type input "TDP/10566/B"
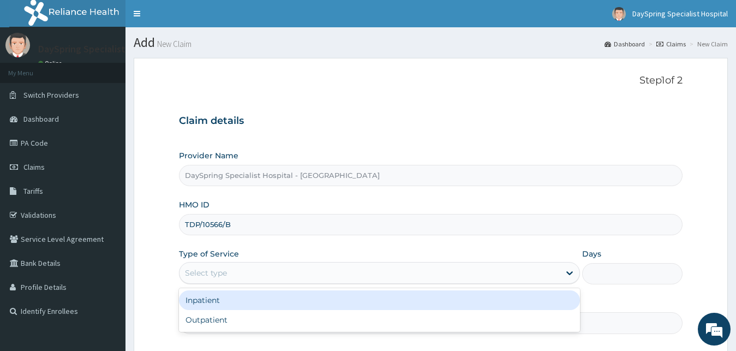
click at [307, 274] on div "Select type" at bounding box center [369, 272] width 381 height 17
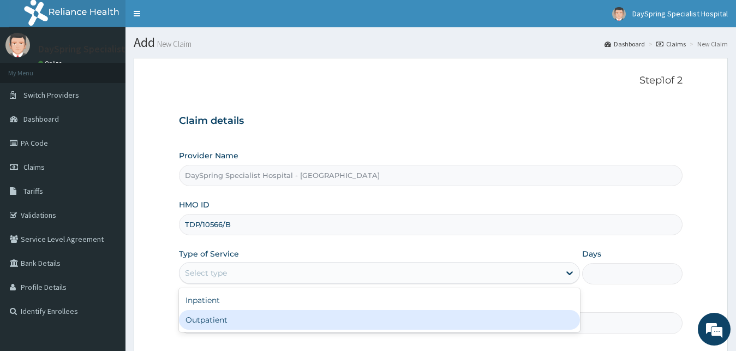
click at [298, 319] on div "Outpatient" at bounding box center [379, 320] width 401 height 20
type input "1"
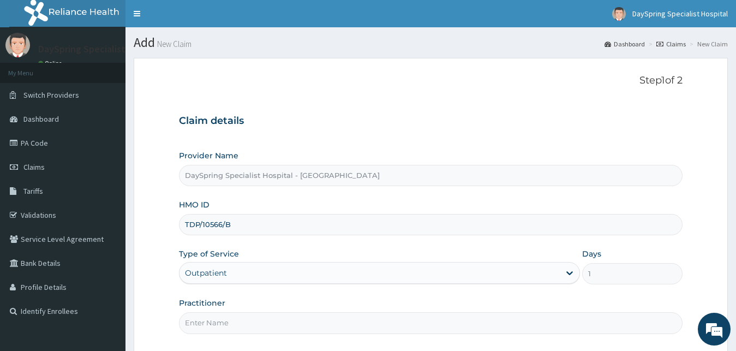
click at [298, 319] on input "Practitioner" at bounding box center [431, 322] width 504 height 21
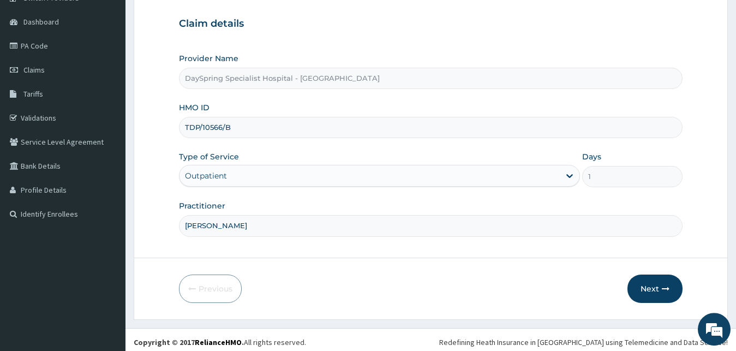
scroll to position [102, 0]
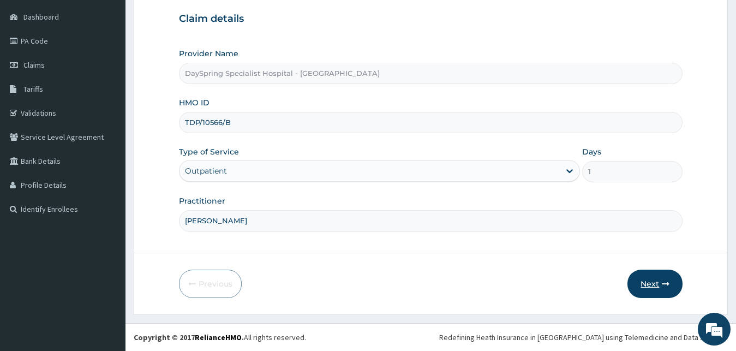
type input "[PERSON_NAME]"
click at [661, 280] on button "Next" at bounding box center [654, 283] width 55 height 28
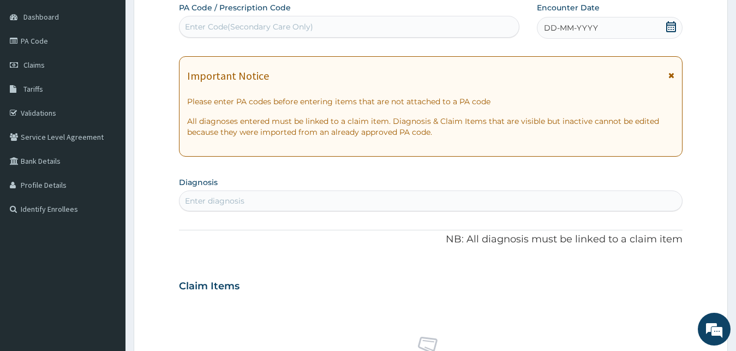
click at [667, 28] on icon at bounding box center [671, 26] width 10 height 11
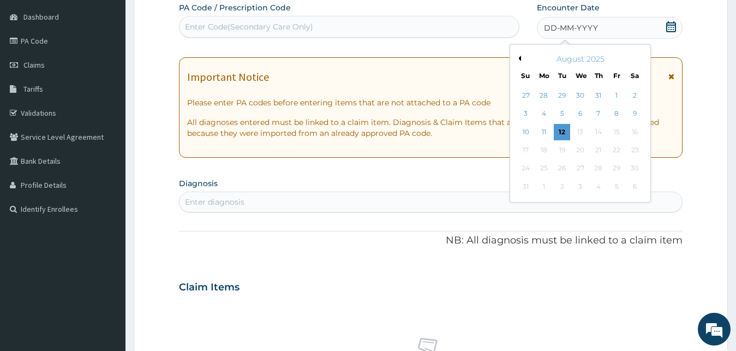
click at [519, 59] on button "Previous Month" at bounding box center [517, 58] width 5 height 5
click at [539, 167] on div "28" at bounding box center [544, 168] width 16 height 16
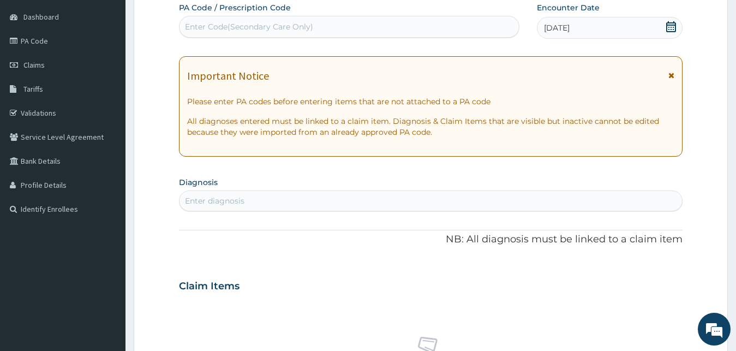
click at [519, 202] on div "Enter diagnosis" at bounding box center [430, 200] width 503 height 17
type input "MALARIA"
